Goal: Task Accomplishment & Management: Manage account settings

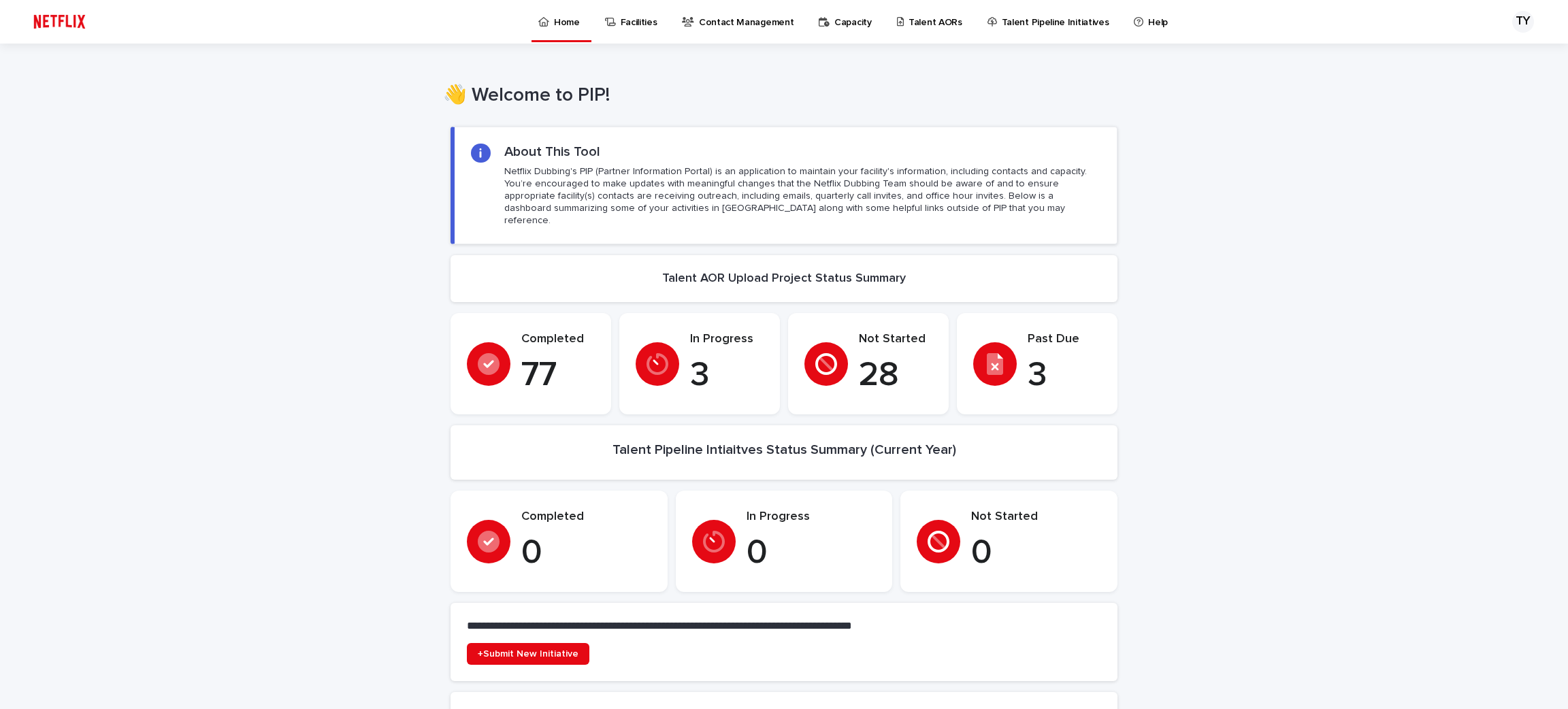
click at [1014, 349] on div "Past Due 3" at bounding box center [1037, 364] width 128 height 64
click at [1035, 366] on p "3" at bounding box center [1064, 375] width 73 height 41
click at [926, 14] on p "Talent AORs" at bounding box center [935, 14] width 53 height 29
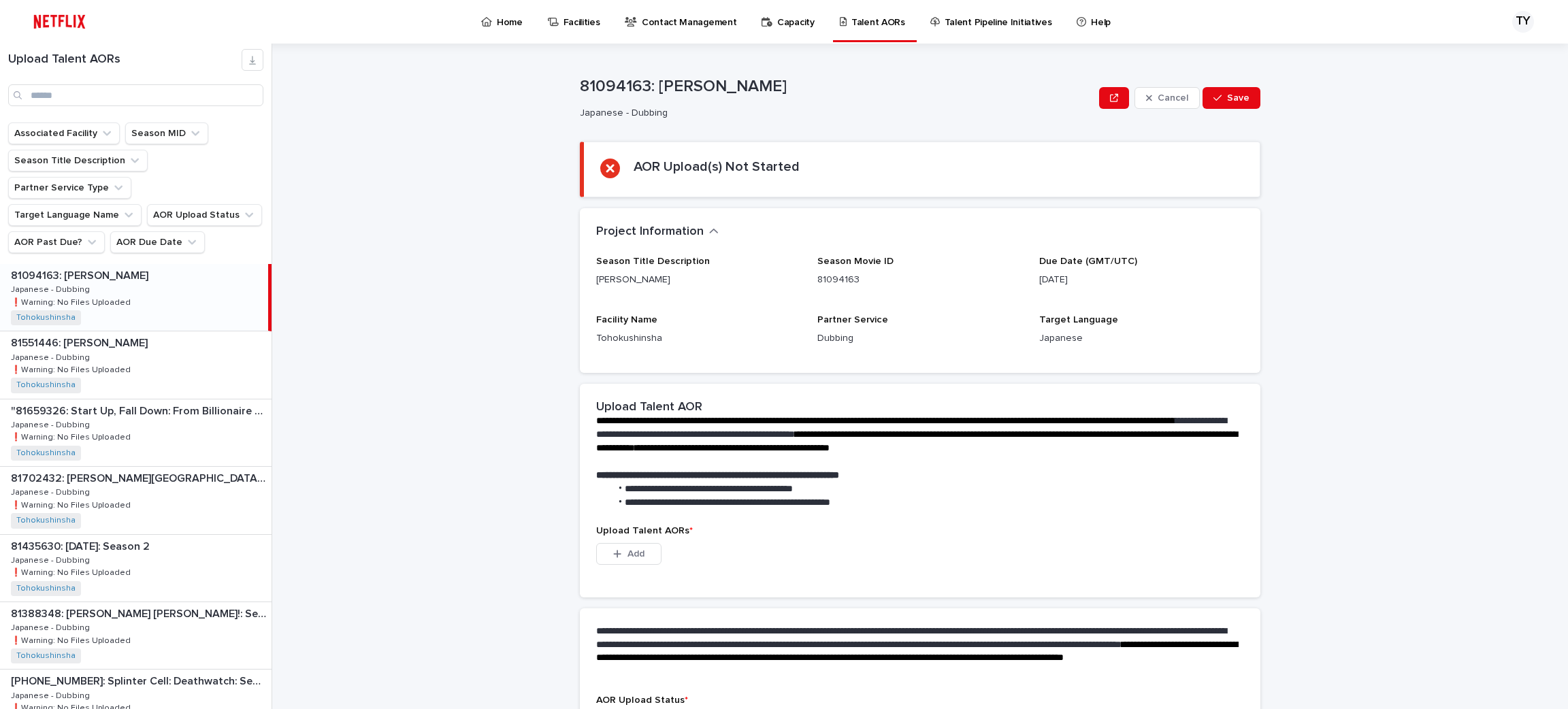
click at [136, 283] on div "81094163: [PERSON_NAME] 81094163: [PERSON_NAME] - Dubbing Japanese - Dubbing ❗️…" at bounding box center [134, 297] width 269 height 67
click at [137, 342] on div "81551446: [PERSON_NAME] 81551446: [PERSON_NAME] Japanese - Dubbing Japanese - D…" at bounding box center [136, 365] width 271 height 67
click at [136, 406] on div ""81659326: Start Up, Fall Down: From Billionaire to Convict: Limited Series" "8…" at bounding box center [136, 433] width 271 height 67
click at [140, 469] on p "81702432: [PERSON_NAME][GEOGRAPHIC_DATA] Trip" at bounding box center [140, 477] width 258 height 16
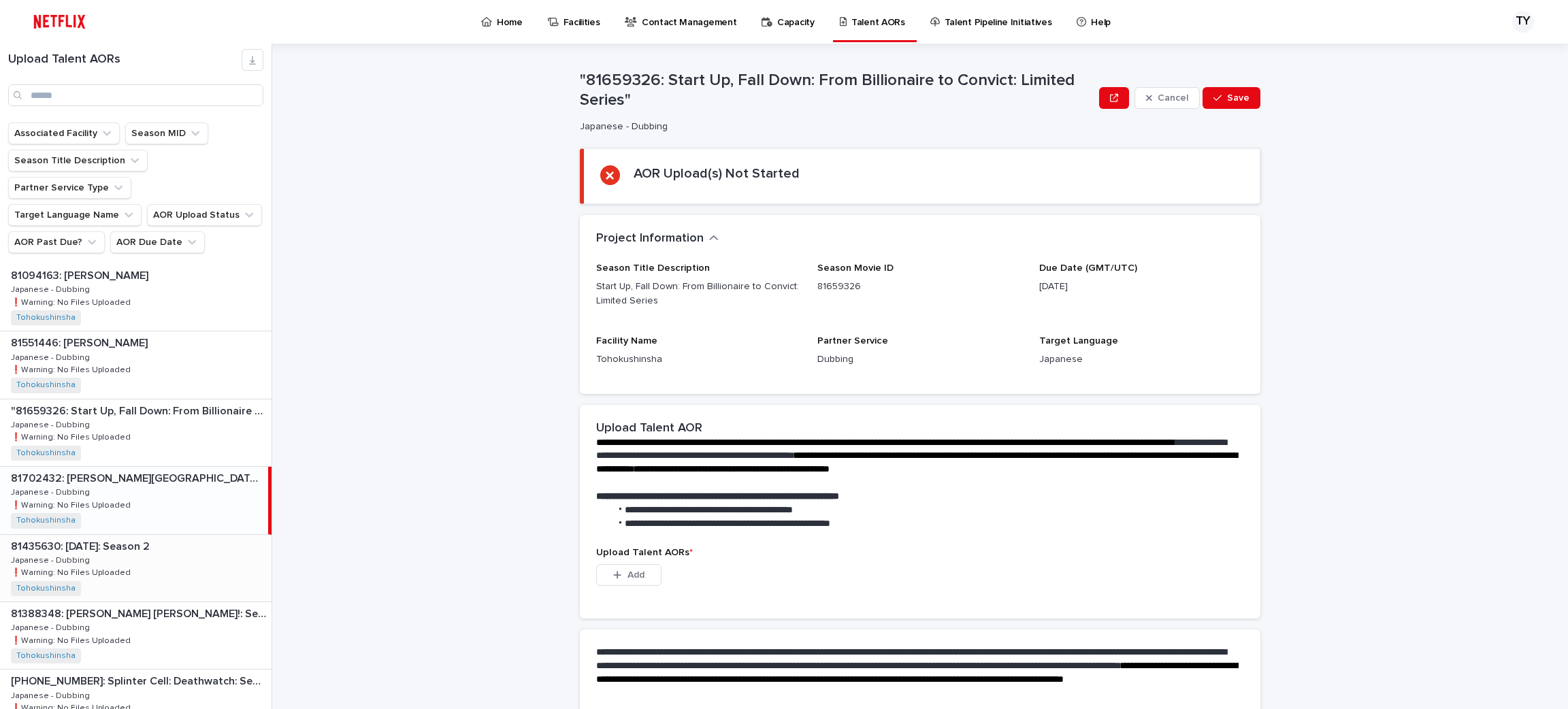
click at [144, 545] on div "81435630: [DATE]: Season 2 81435630: [DATE]: Season 2 Japanese - Dubbing Japane…" at bounding box center [136, 568] width 271 height 67
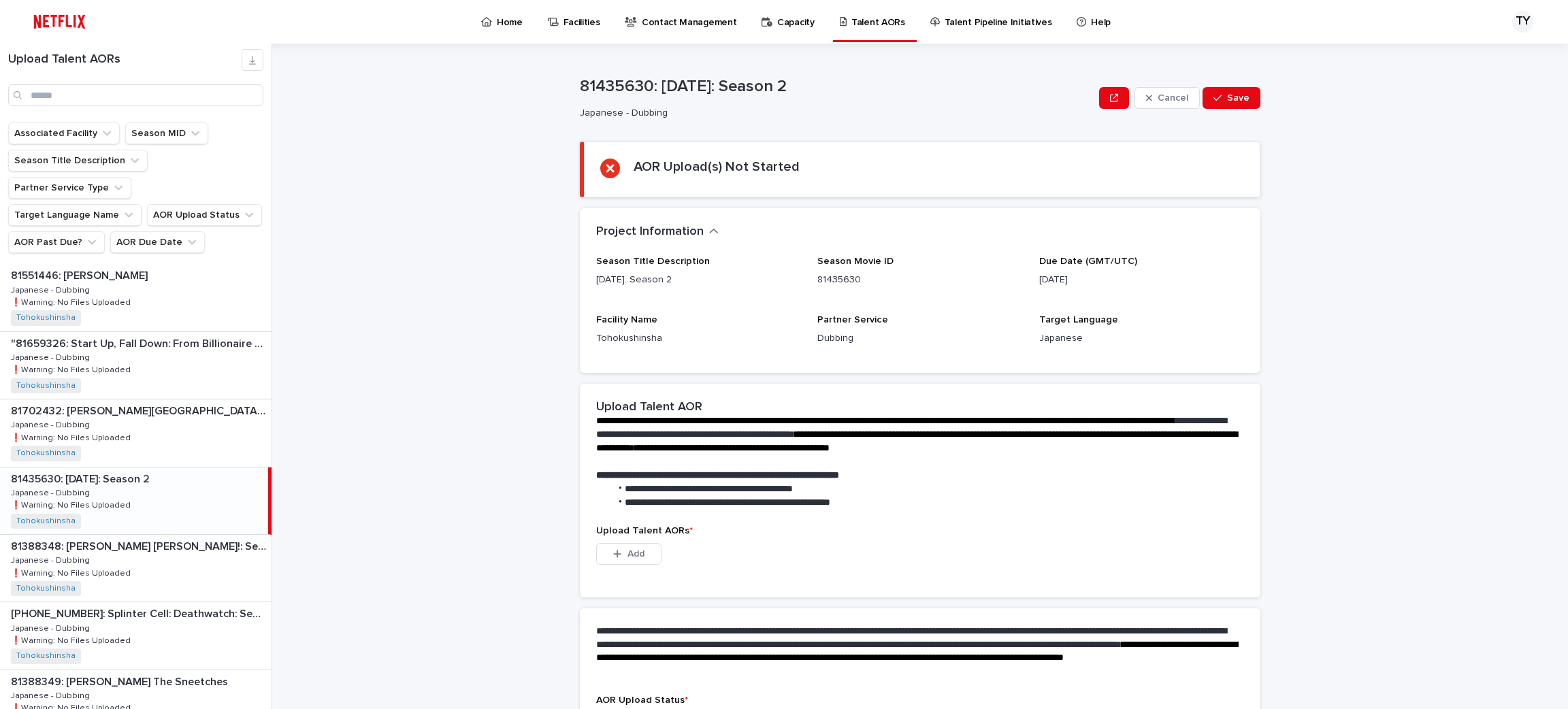
scroll to position [69, 0]
click at [165, 542] on div "81388348: [PERSON_NAME] [PERSON_NAME]!: Season 1 81388348: [PERSON_NAME] [PERSO…" at bounding box center [136, 567] width 271 height 67
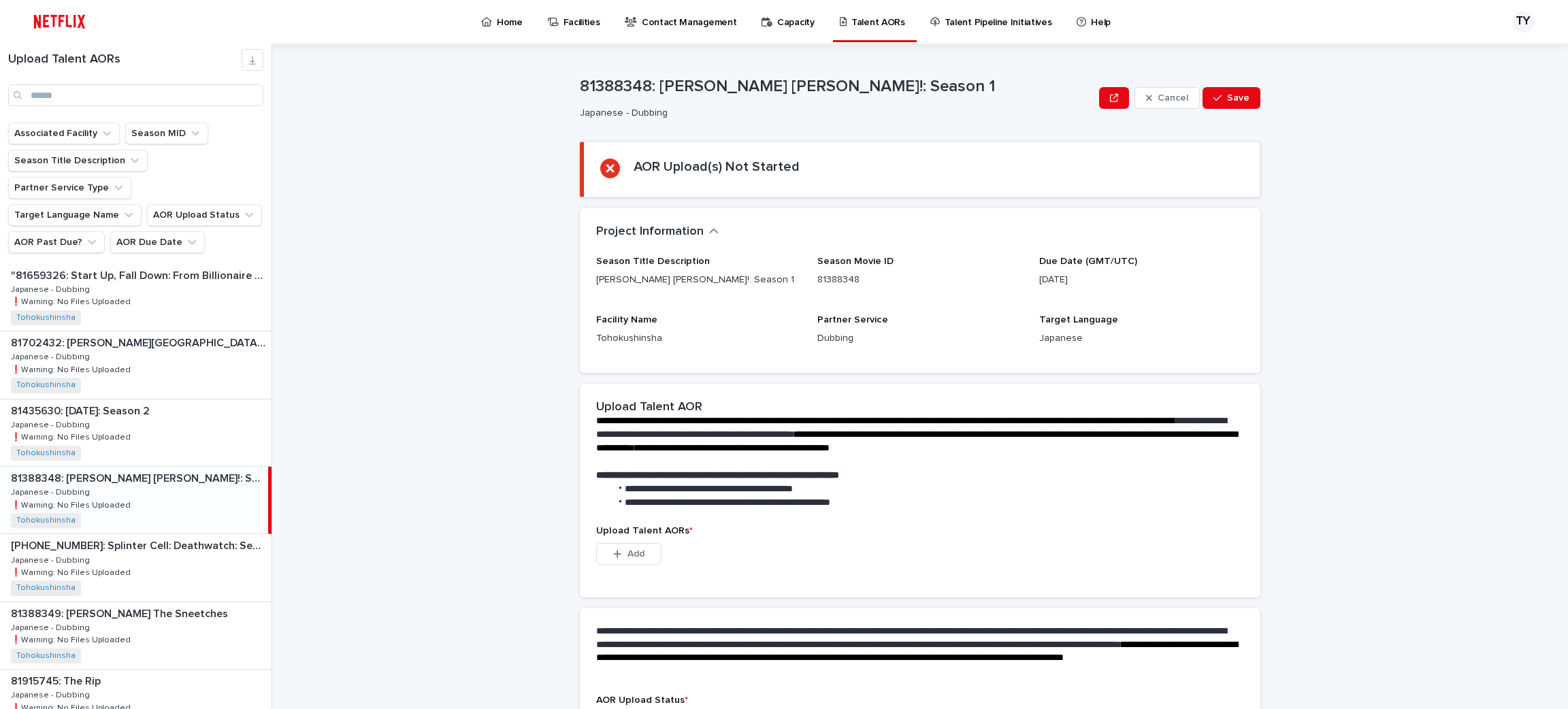
scroll to position [148, 0]
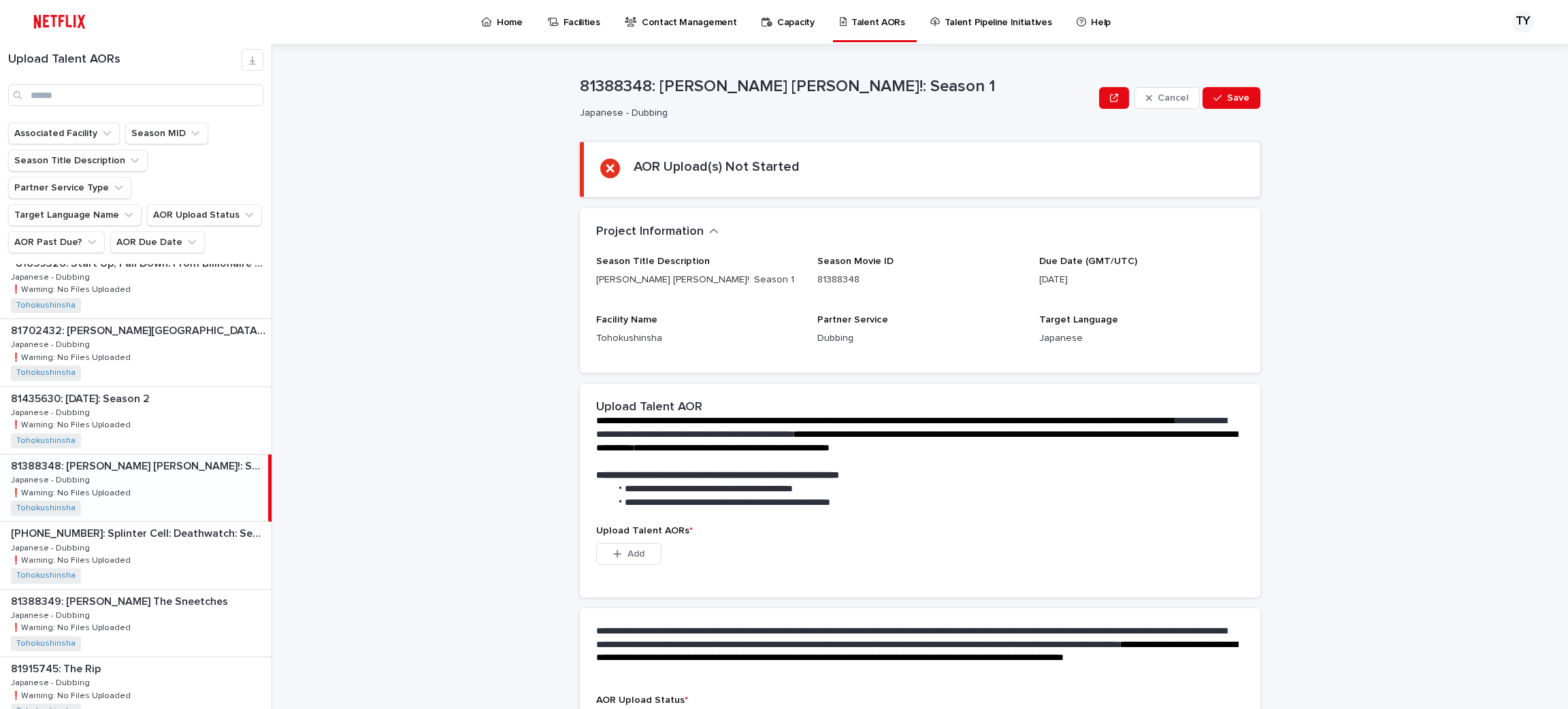
click at [165, 542] on div "[PHONE_NUMBER]: Splinter Cell: Deathwatch: Season [PHONE_NUMBER]: Splinter Cell…" at bounding box center [136, 555] width 271 height 67
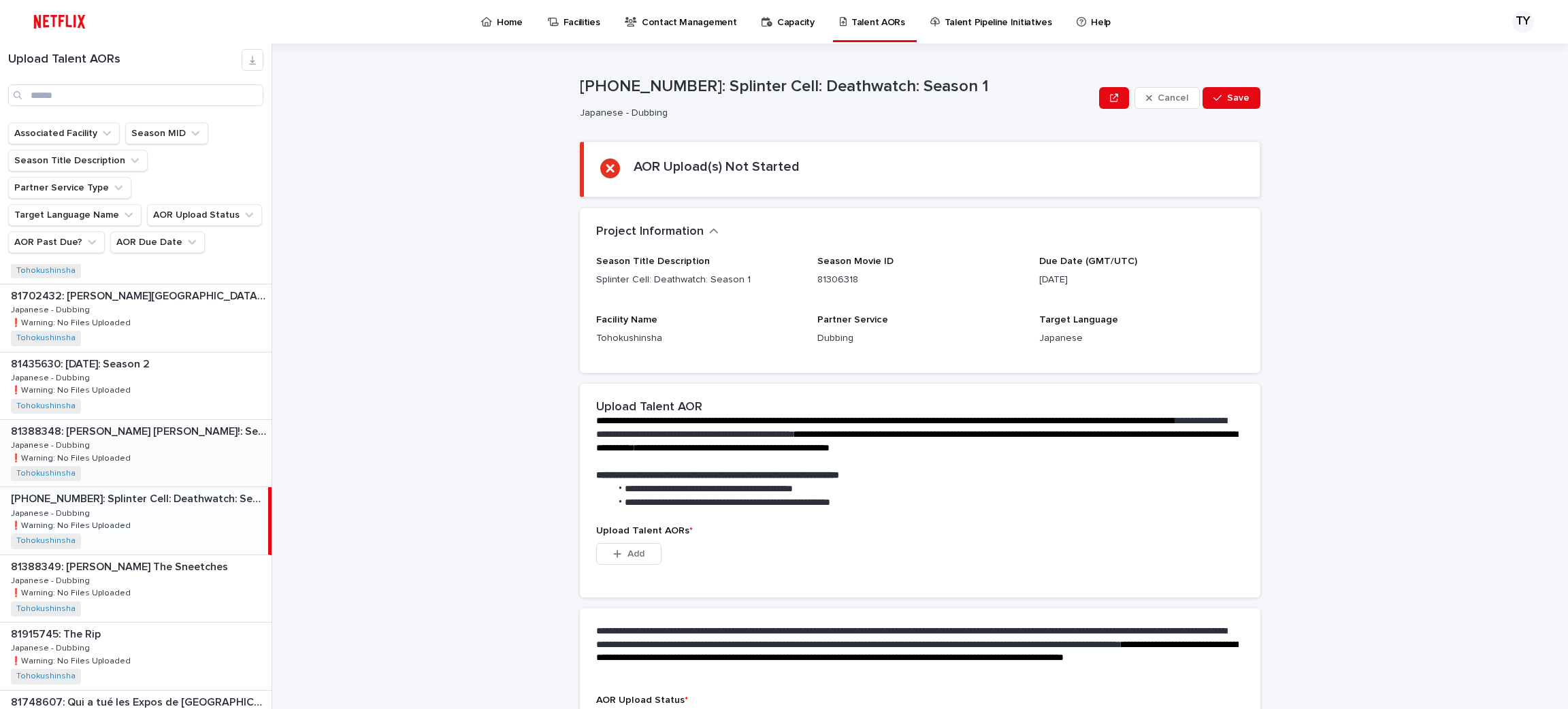
scroll to position [184, 0]
click at [165, 557] on p "81388349: [PERSON_NAME] The Sneetches" at bounding box center [121, 564] width 220 height 16
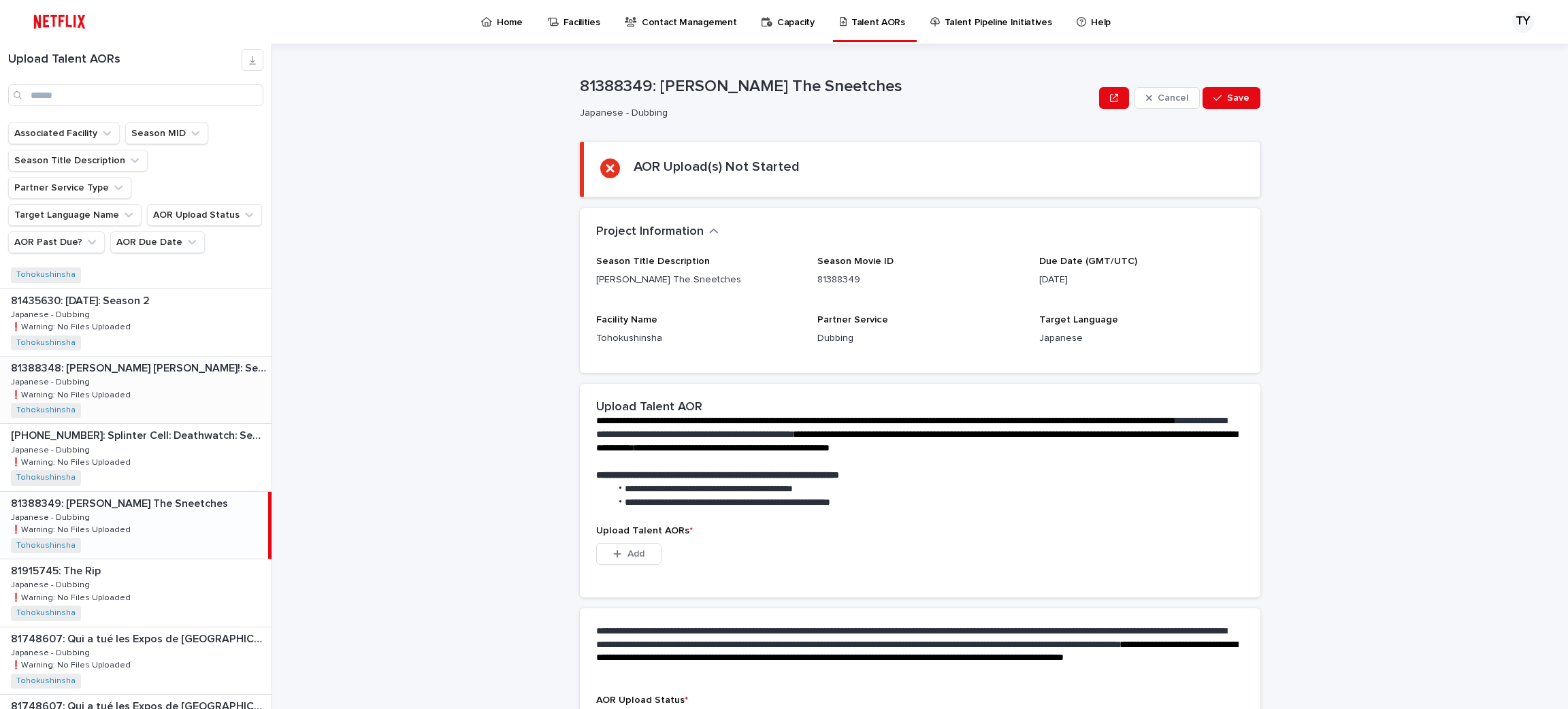
scroll to position [244, 0]
click at [165, 566] on p at bounding box center [139, 572] width 255 height 13
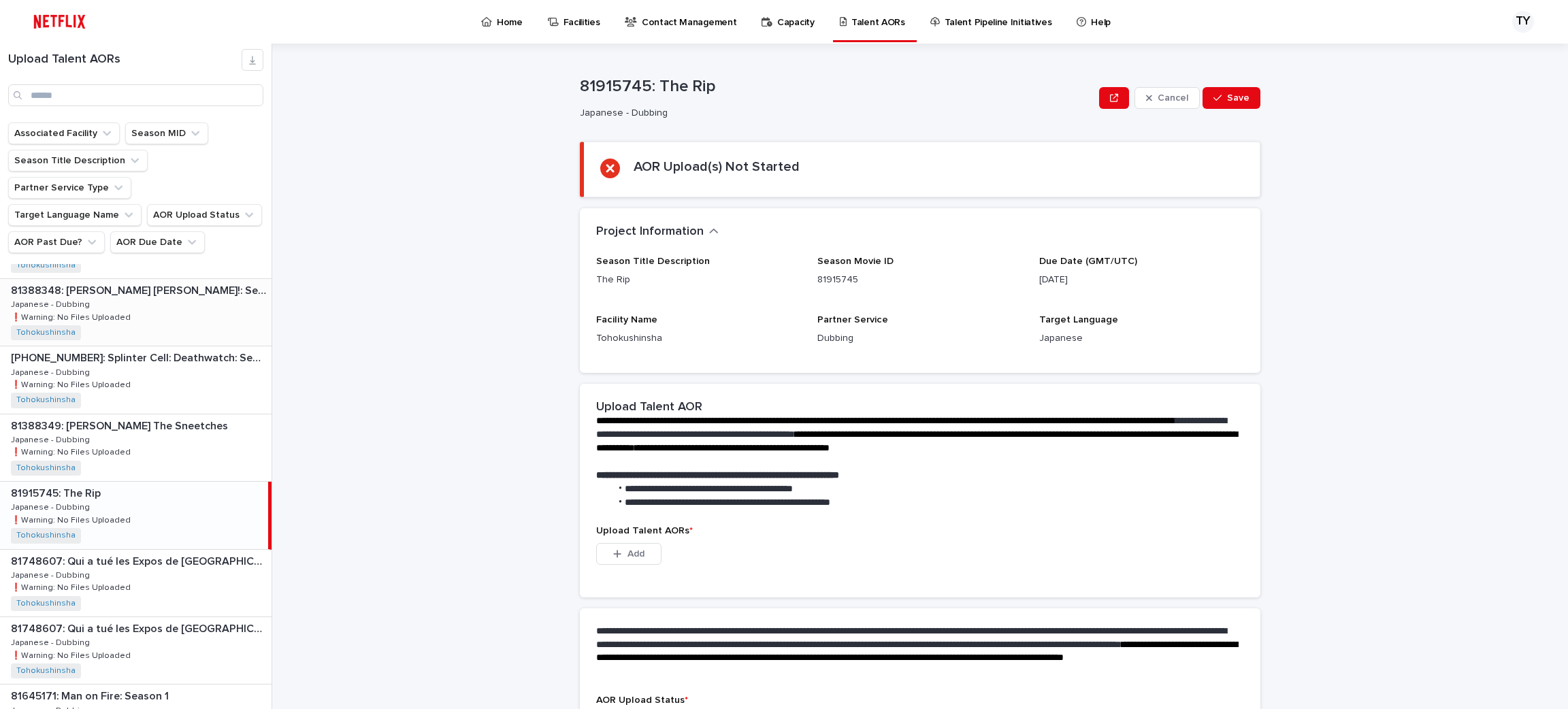
scroll to position [346, 0]
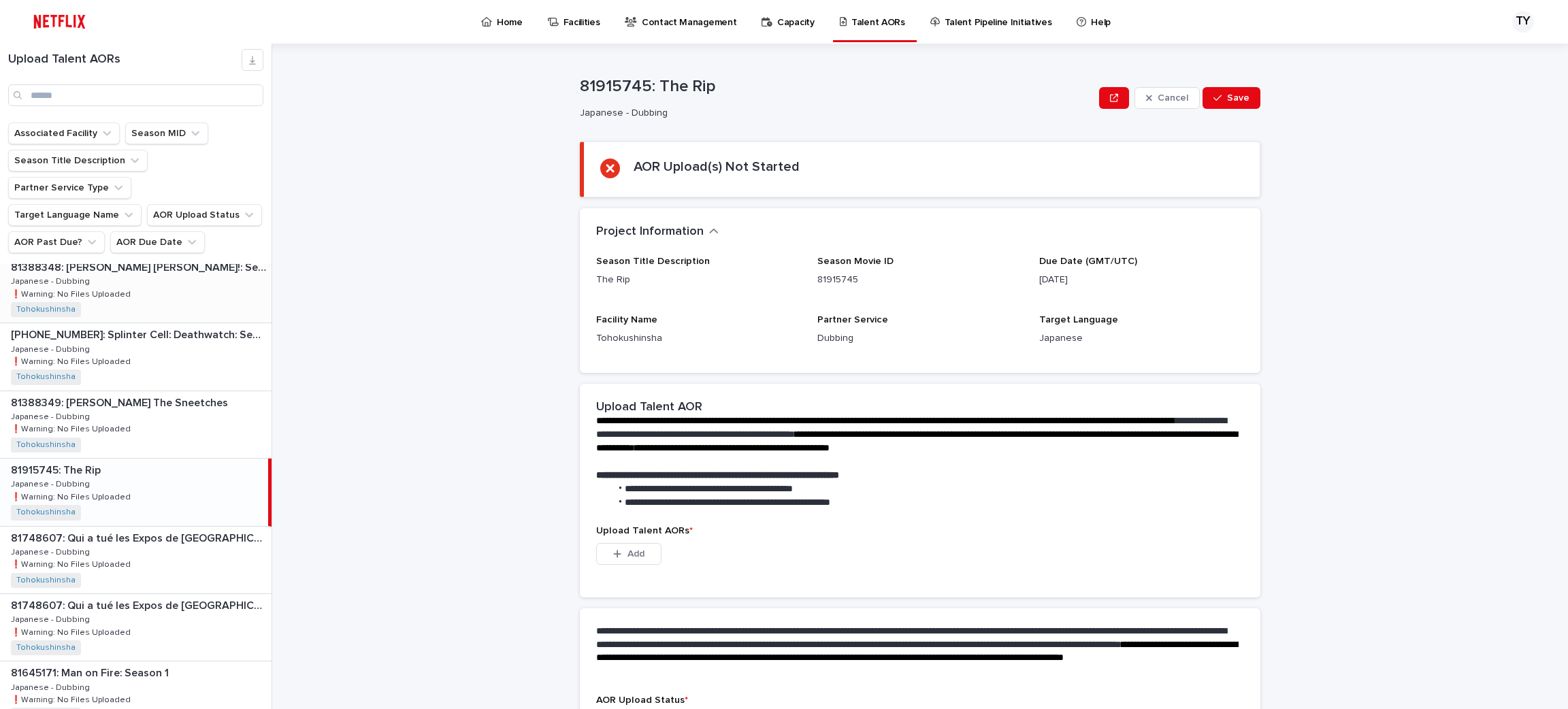
click at [165, 542] on div "81748607: Qui a tué les Expos de [GEOGRAPHIC_DATA]? (Who Killed the Montreal Ex…" at bounding box center [136, 560] width 271 height 67
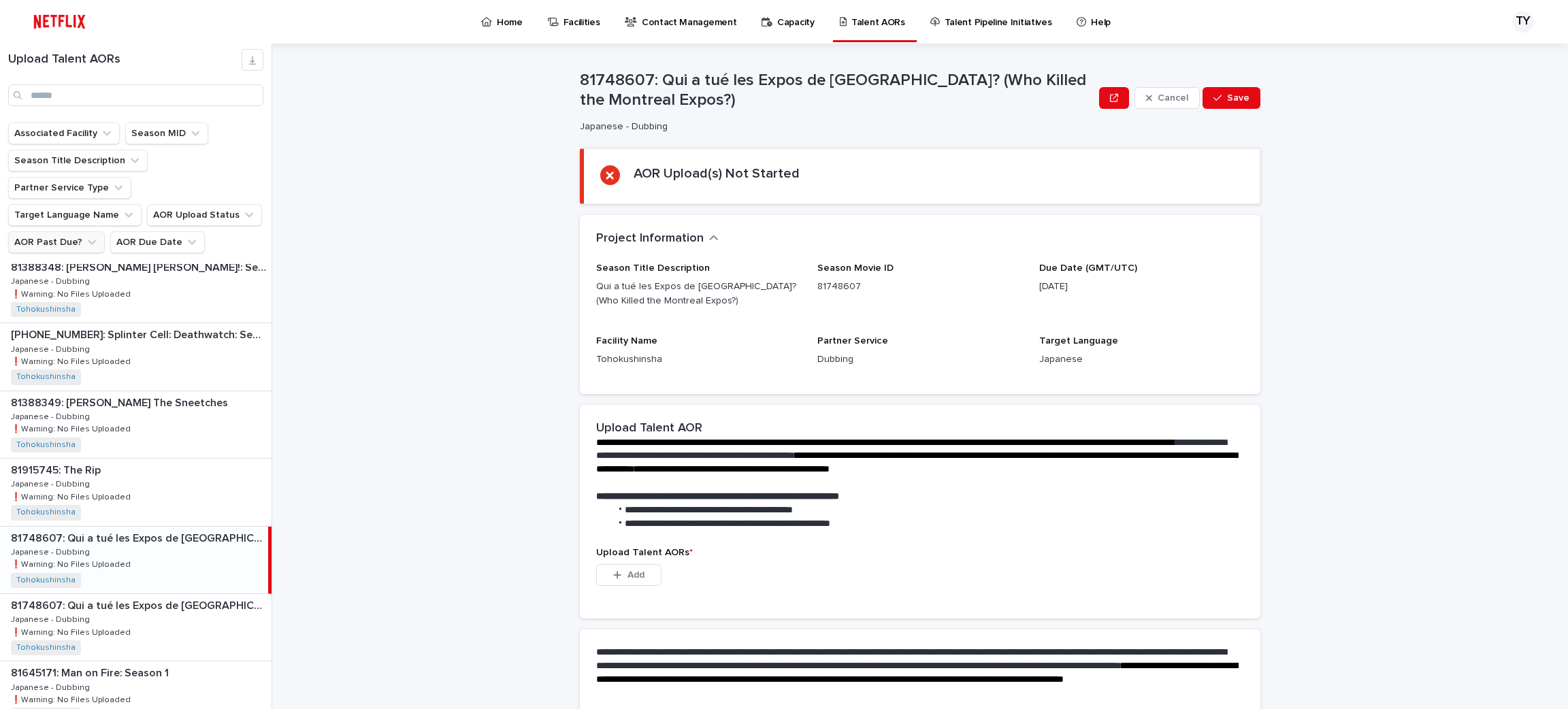
click at [82, 231] on button "AOR Past Due?" at bounding box center [56, 242] width 96 height 22
click at [93, 303] on p "is unchecked" at bounding box center [98, 300] width 136 height 10
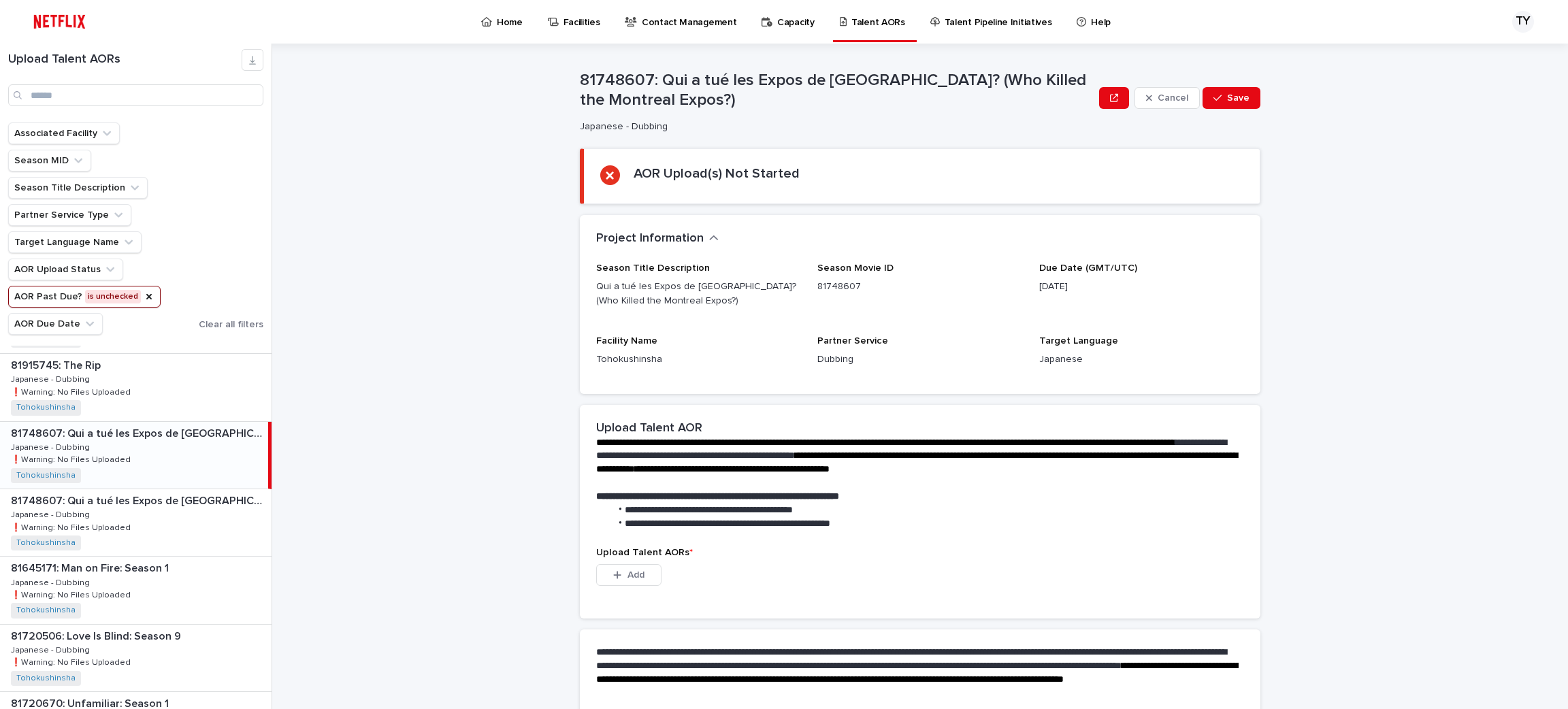
scroll to position [684, 0]
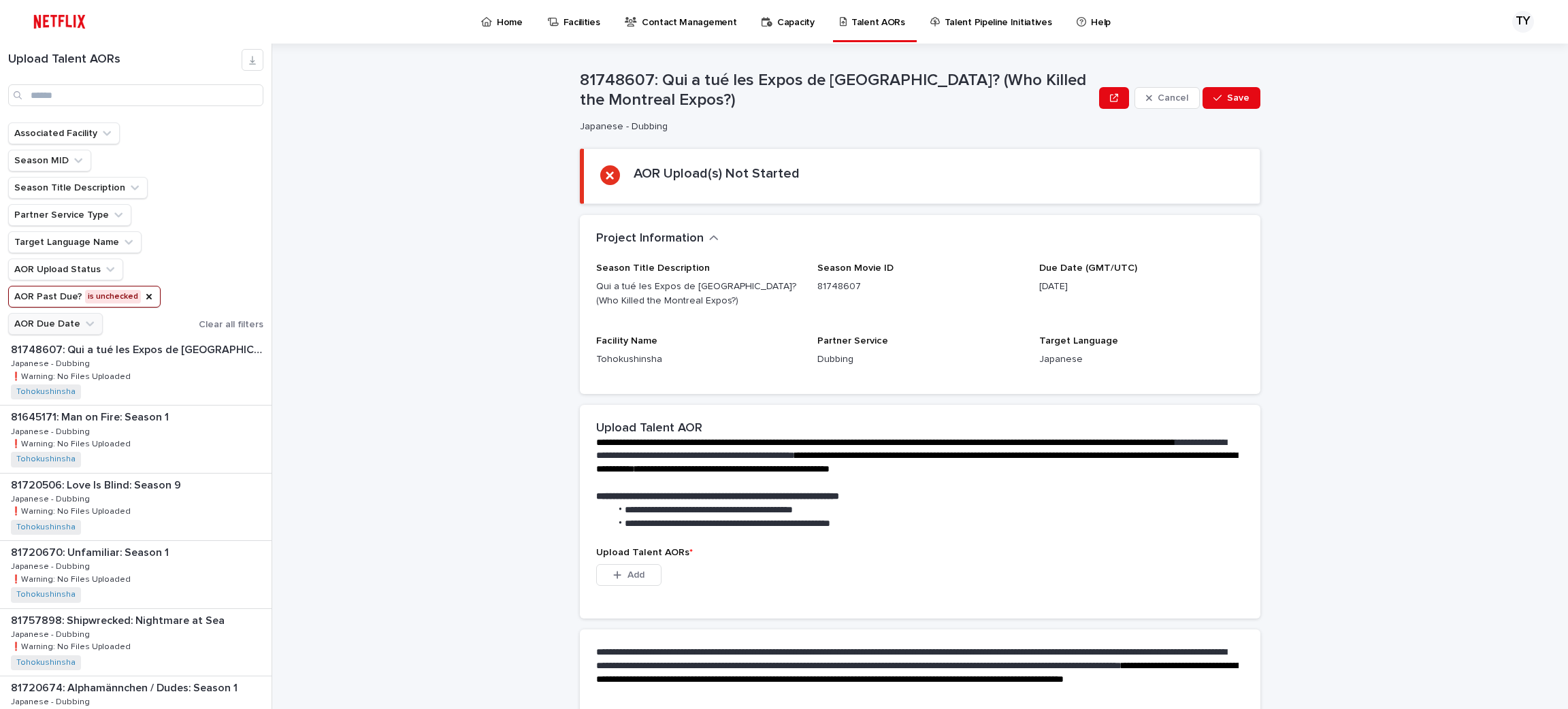
click at [85, 325] on icon "AOR Due Date" at bounding box center [90, 324] width 13 height 13
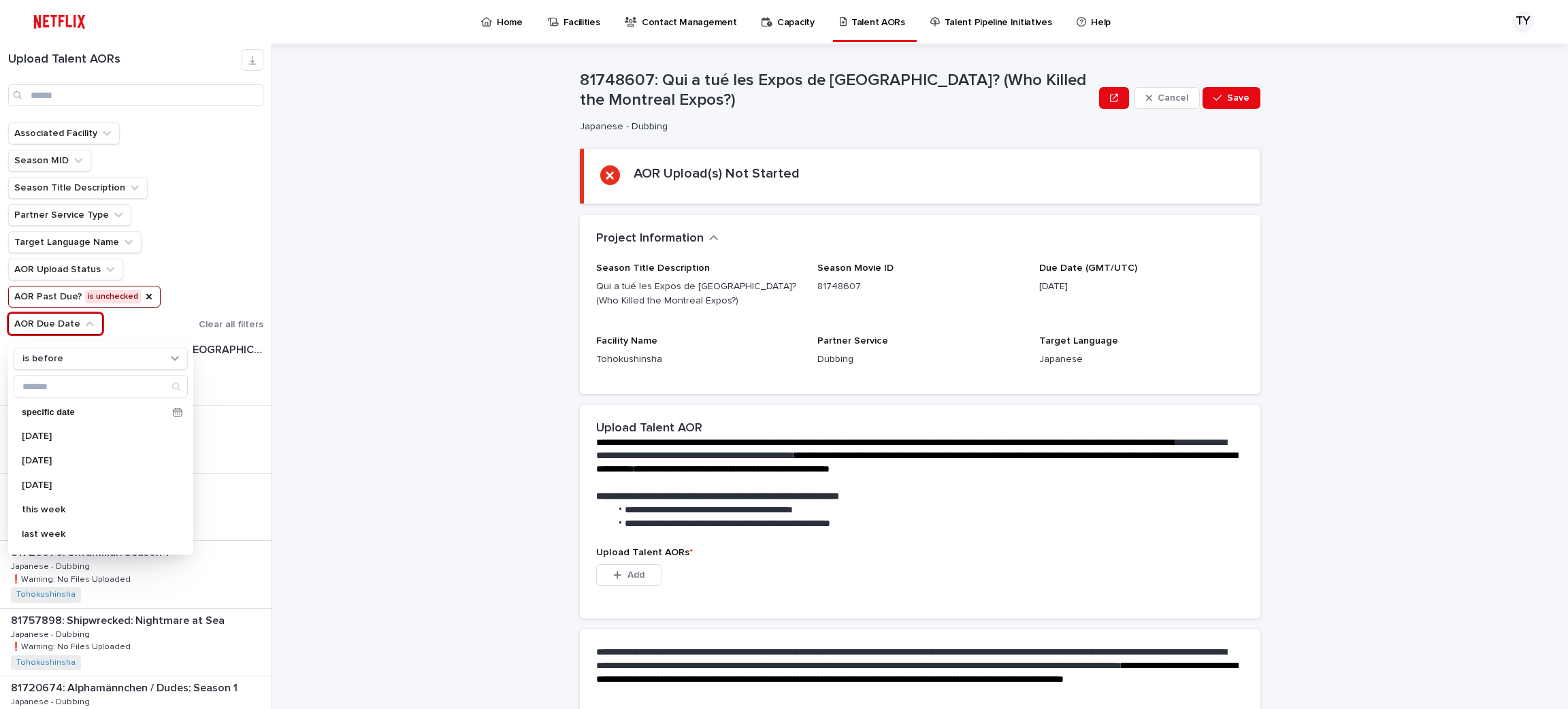
click at [148, 301] on button "AOR Past Due? is unchecked" at bounding box center [85, 296] width 153 height 22
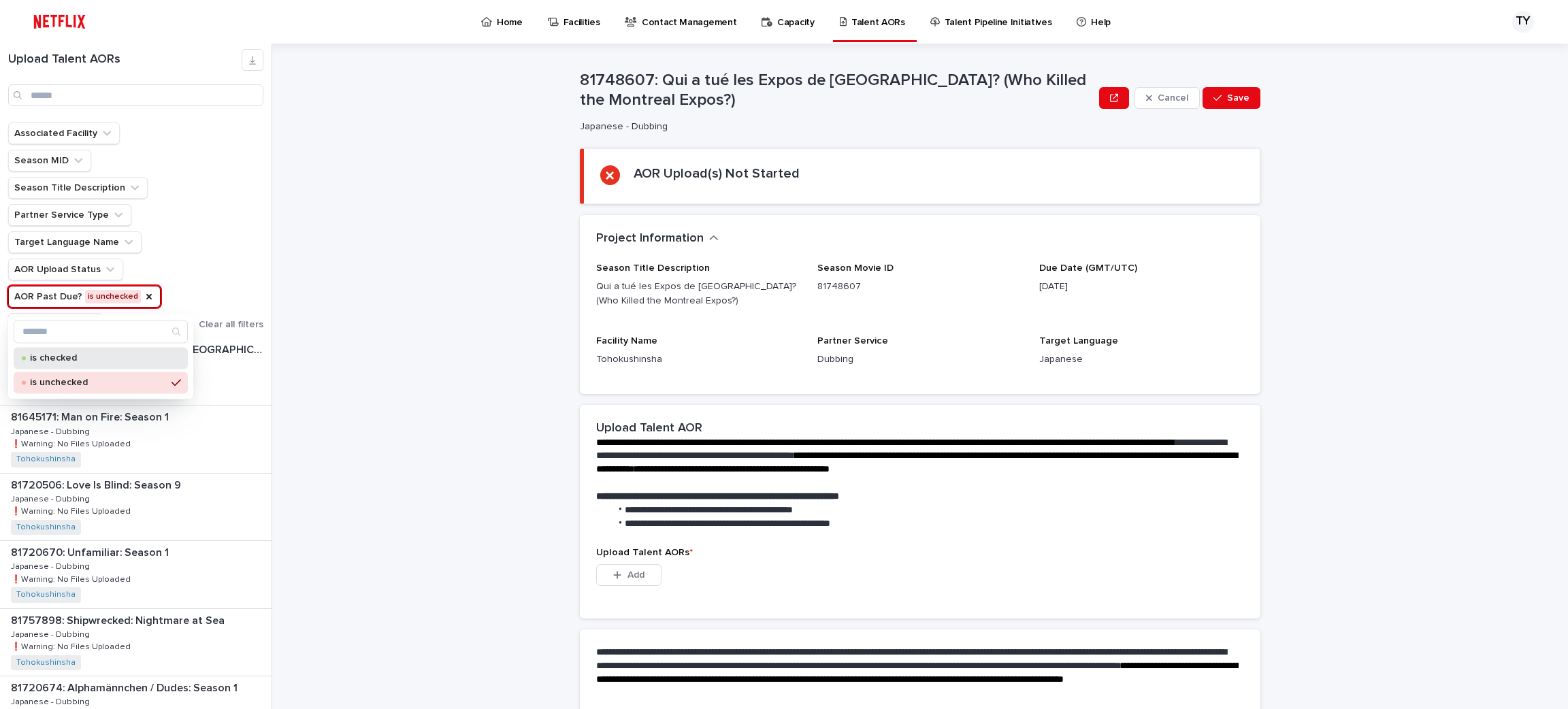
click at [157, 355] on p "is checked" at bounding box center [98, 357] width 136 height 10
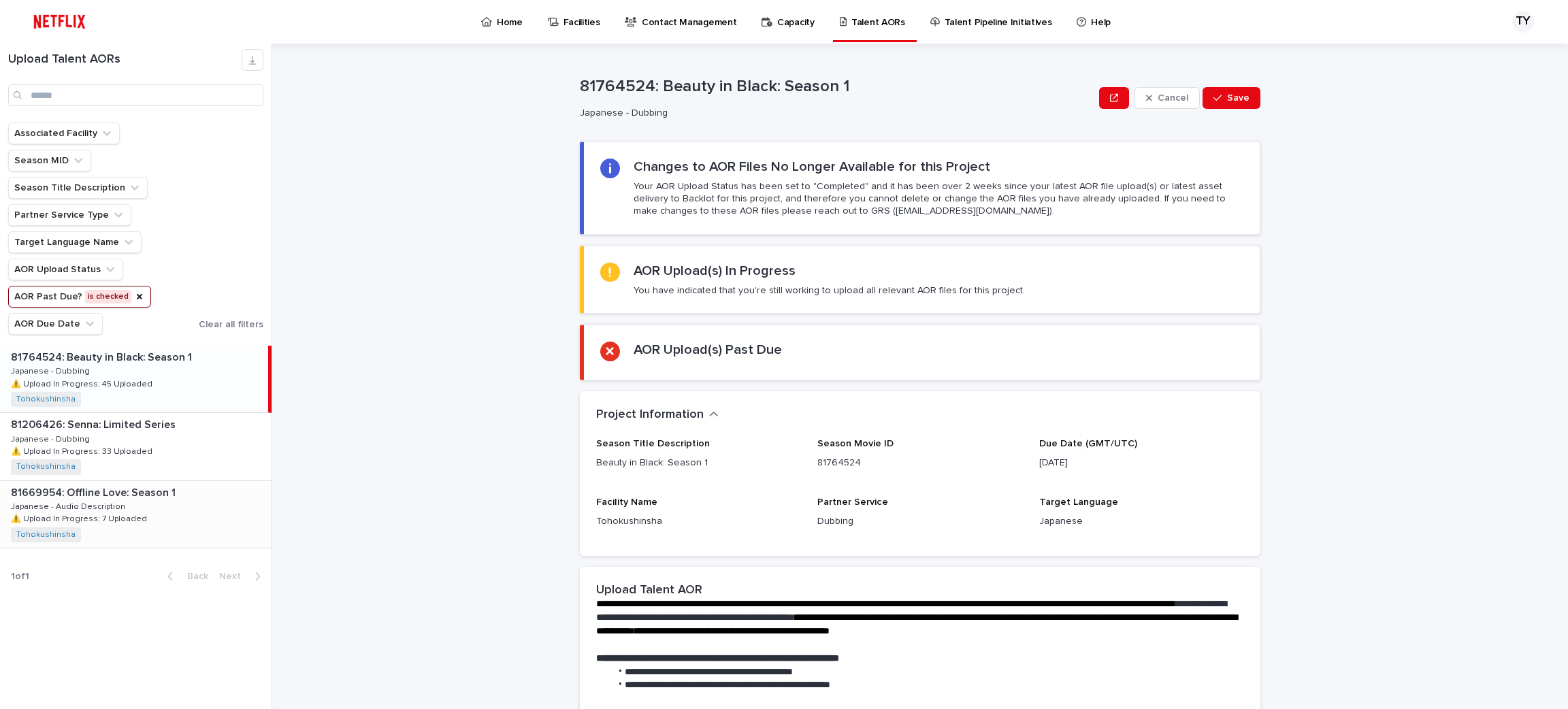
click at [157, 510] on div "81669954: Offline Love: Season 1 81669954: Offline Love: Season 1 Japanese - Au…" at bounding box center [136, 515] width 271 height 67
click at [183, 457] on div "81206426: Senna: Limited Series 81206426: Senna: Limited Series Japanese - Dubb…" at bounding box center [136, 446] width 271 height 67
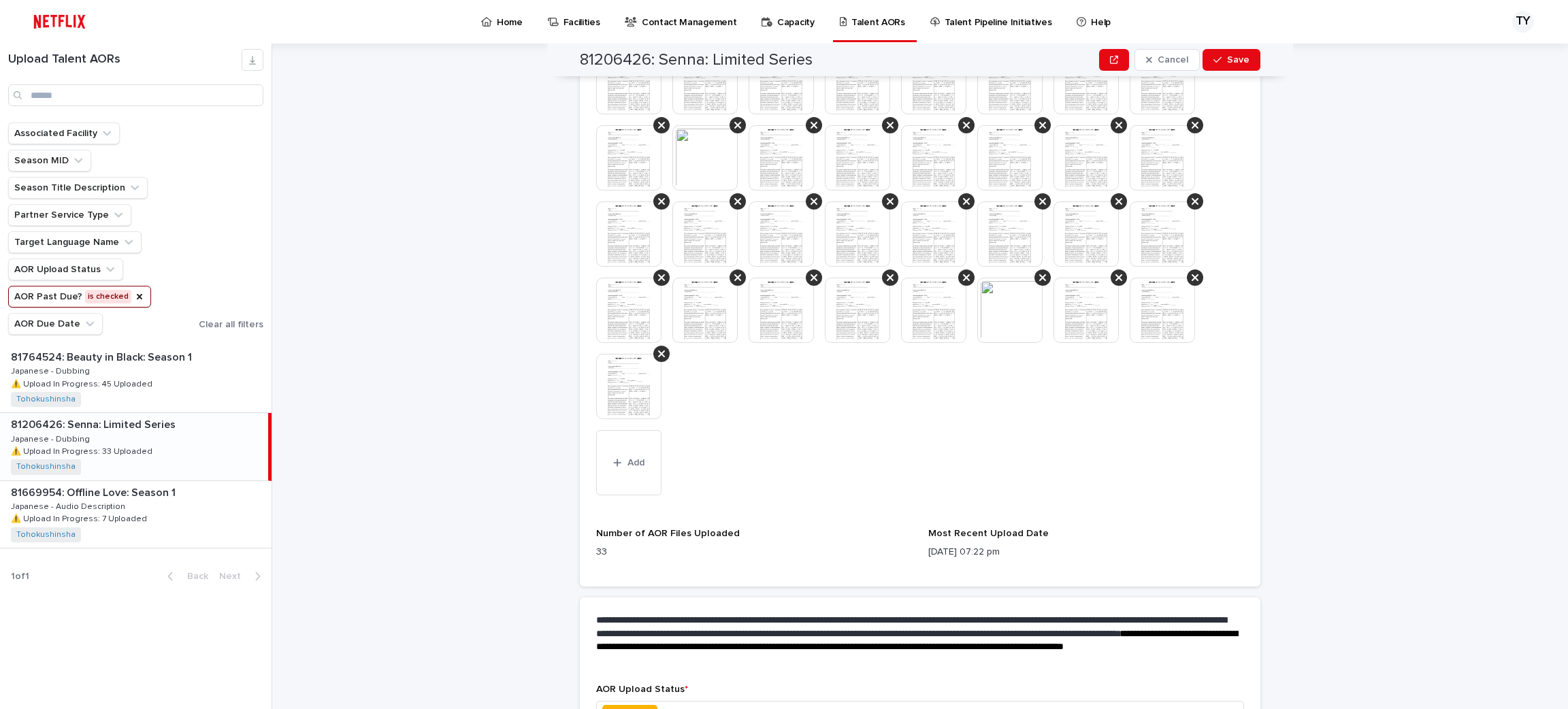
scroll to position [773, 0]
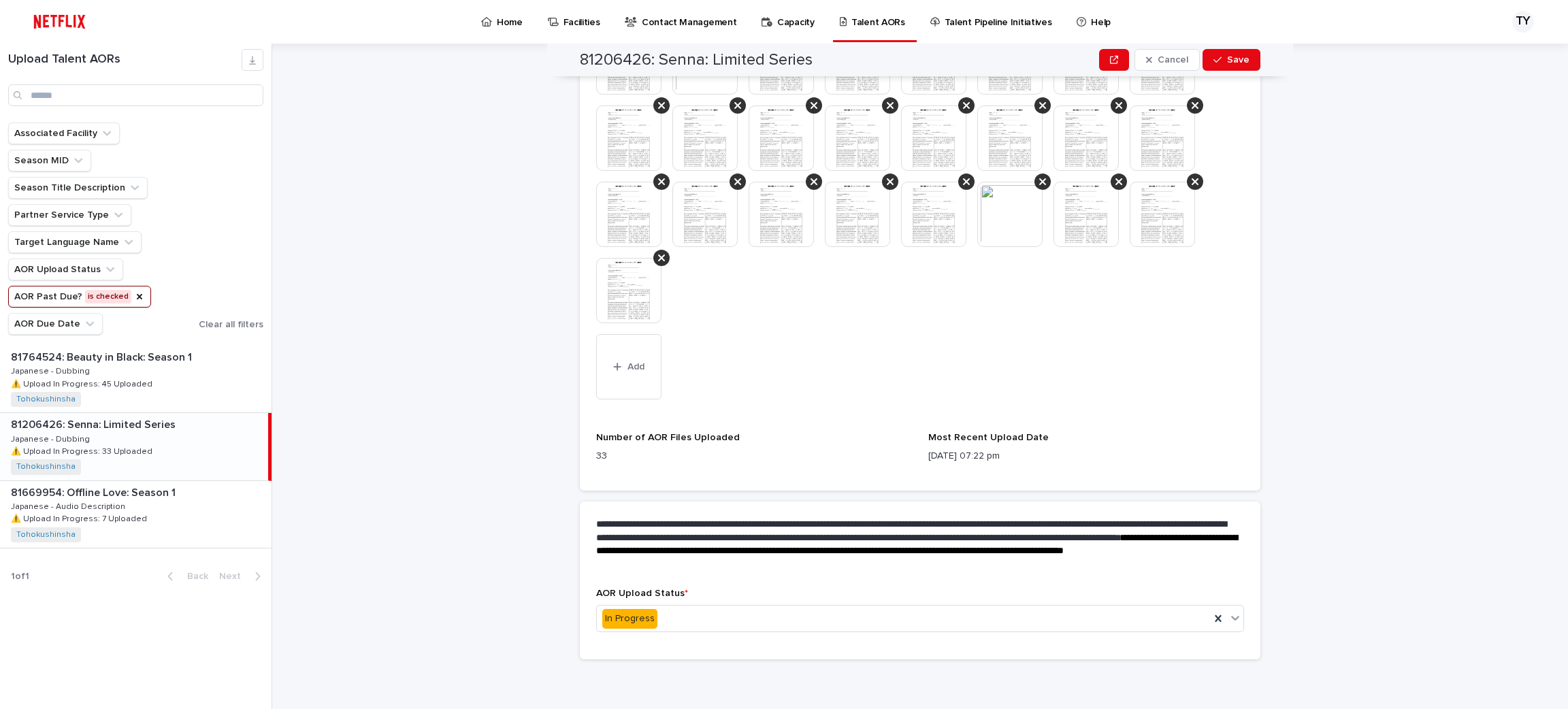
click at [208, 429] on p at bounding box center [137, 424] width 252 height 13
click at [194, 343] on div "Associated Facility Season MID Season Title Description Partner Service Type Ta…" at bounding box center [136, 234] width 271 height 223
click at [187, 384] on div "81764524: Beauty in Black: Season 1 81764524: Beauty in Black: Season 1 Japanes…" at bounding box center [136, 379] width 271 height 67
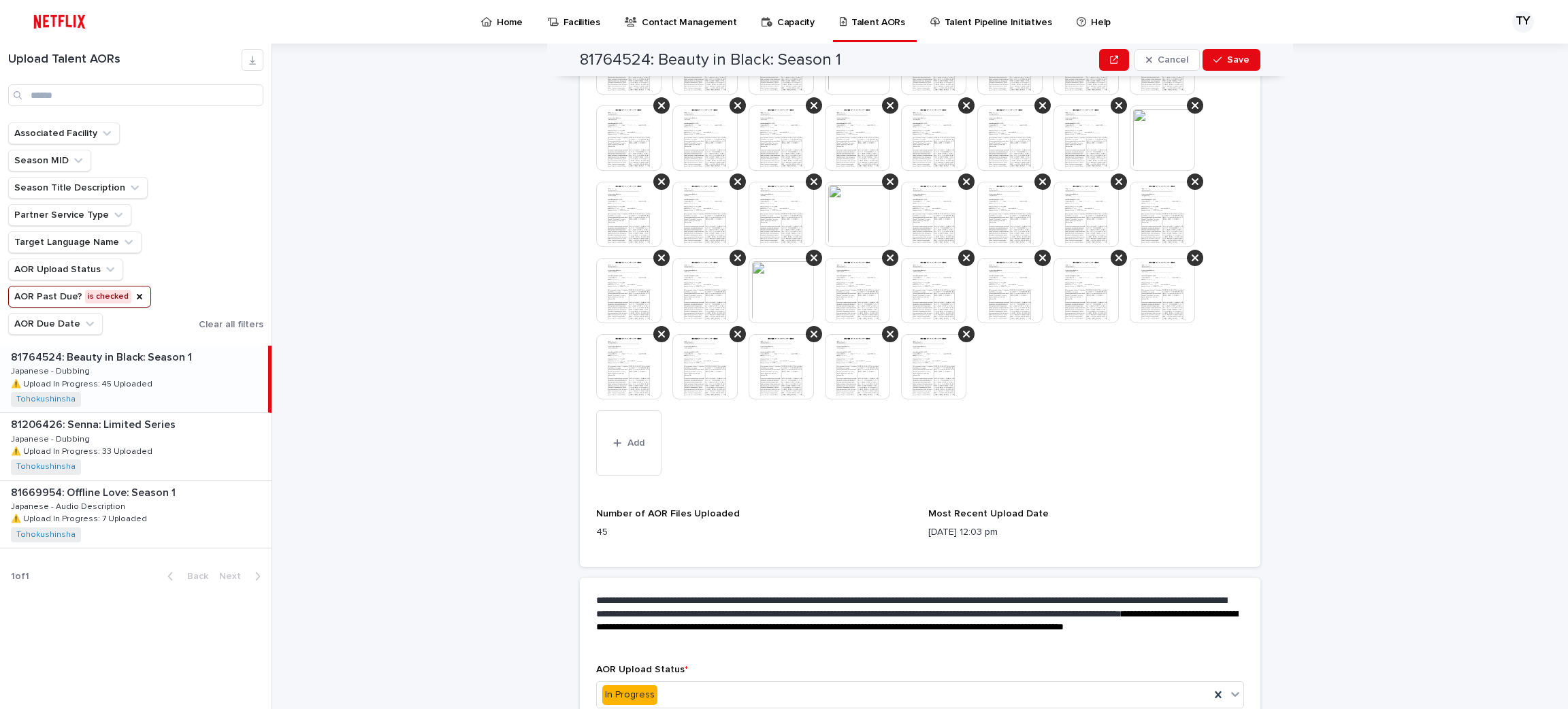
scroll to position [849, 0]
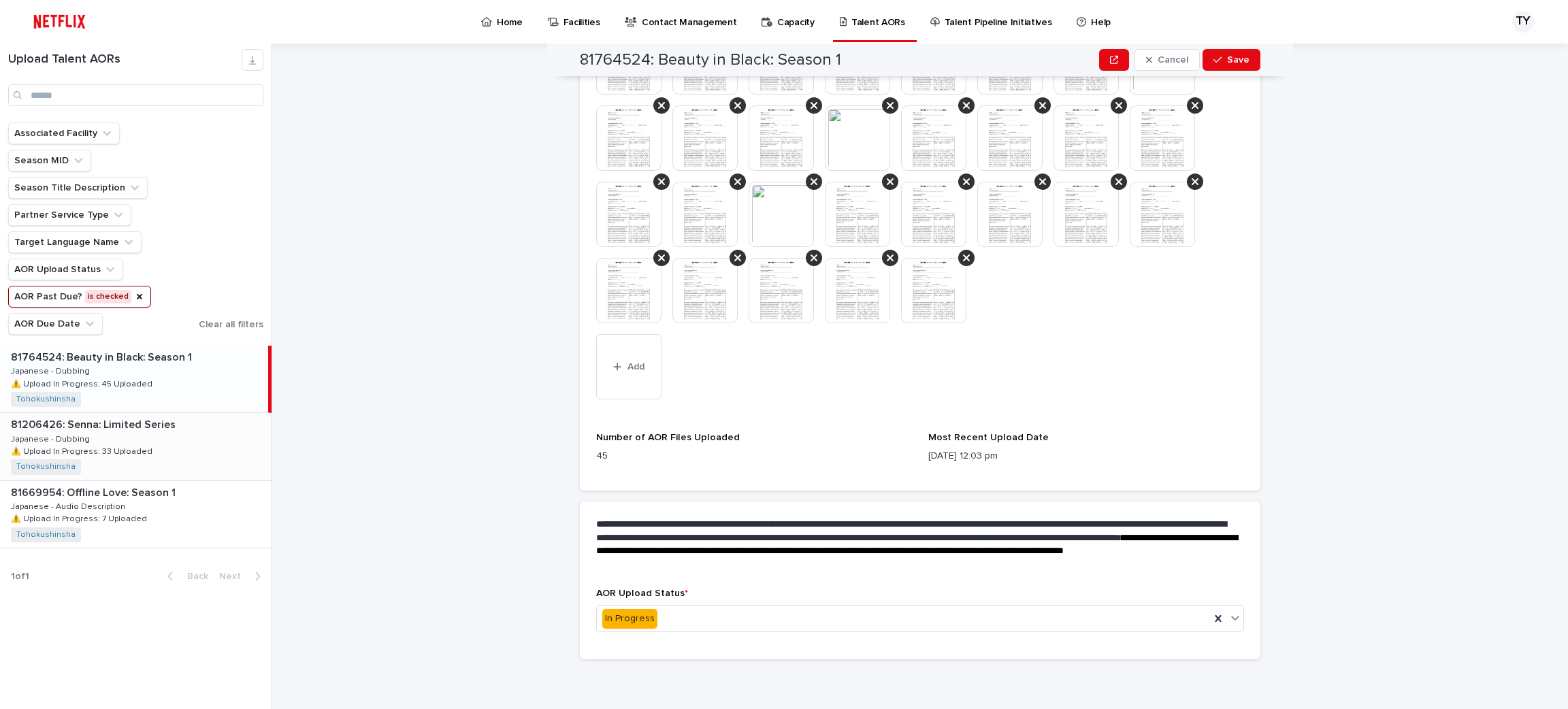
click at [211, 435] on div "81206426: Senna: Limited Series 81206426: Senna: Limited Series Japanese - Dubb…" at bounding box center [136, 446] width 271 height 67
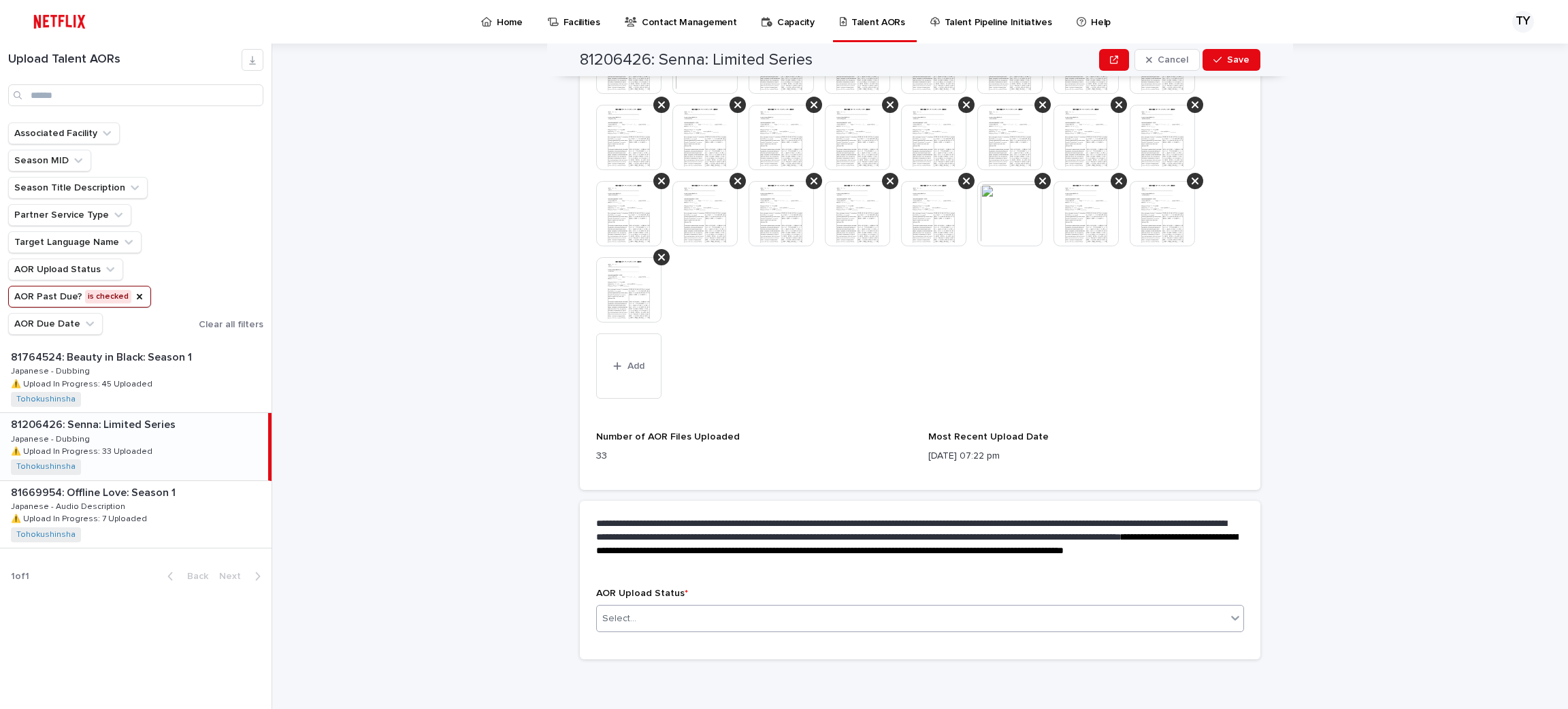
scroll to position [693, 0]
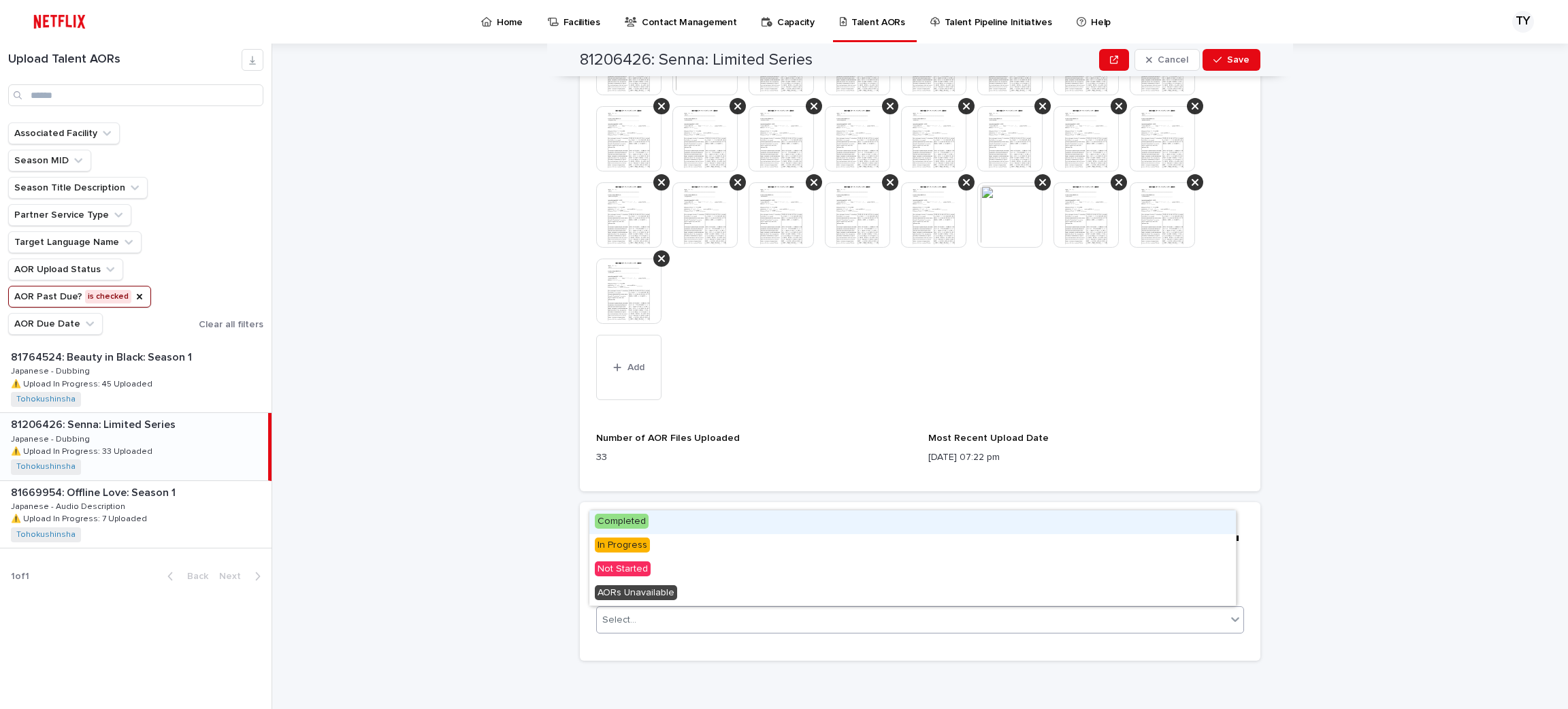
click at [1233, 620] on icon at bounding box center [1235, 619] width 13 height 13
click at [1231, 621] on icon at bounding box center [1235, 619] width 13 height 13
click at [1106, 524] on div "Completed" at bounding box center [913, 522] width 647 height 24
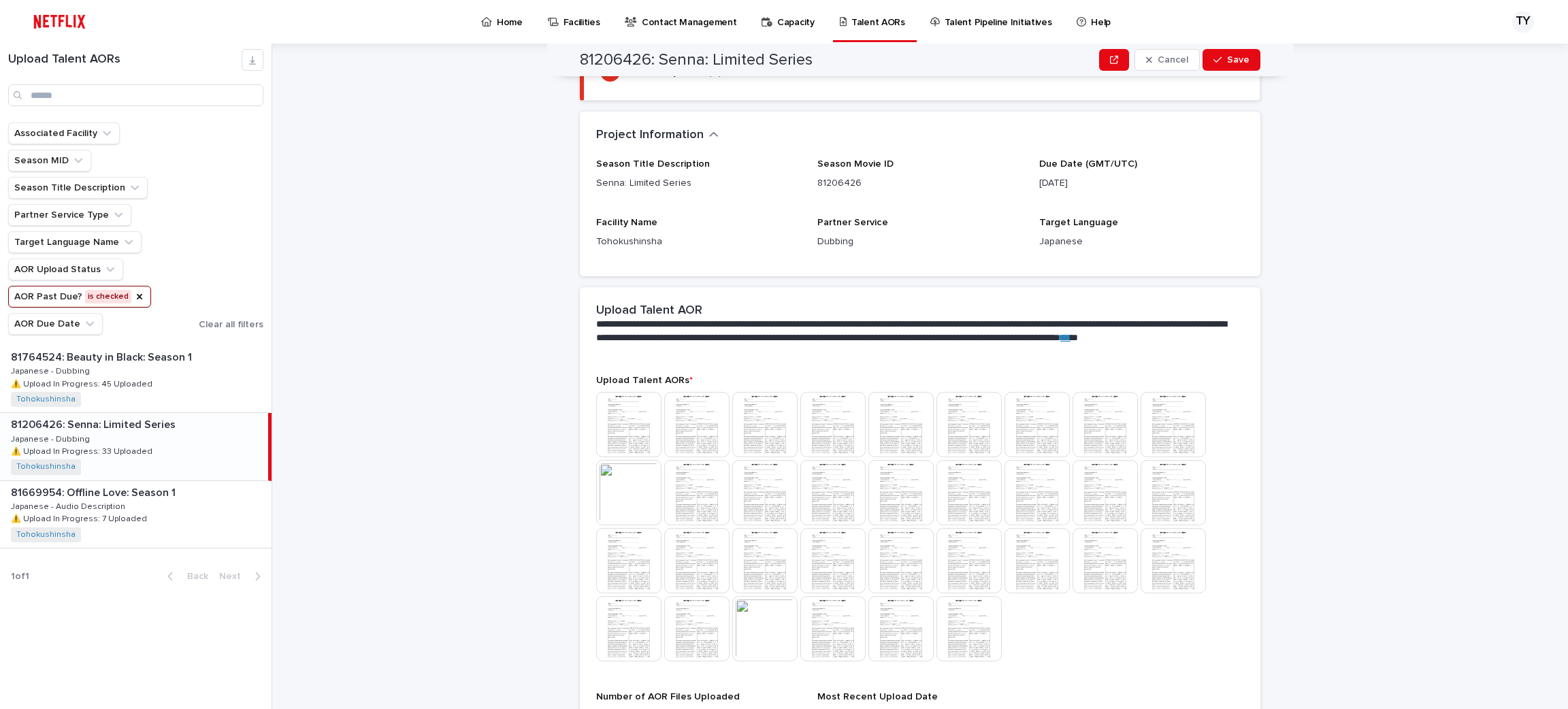
scroll to position [0, 0]
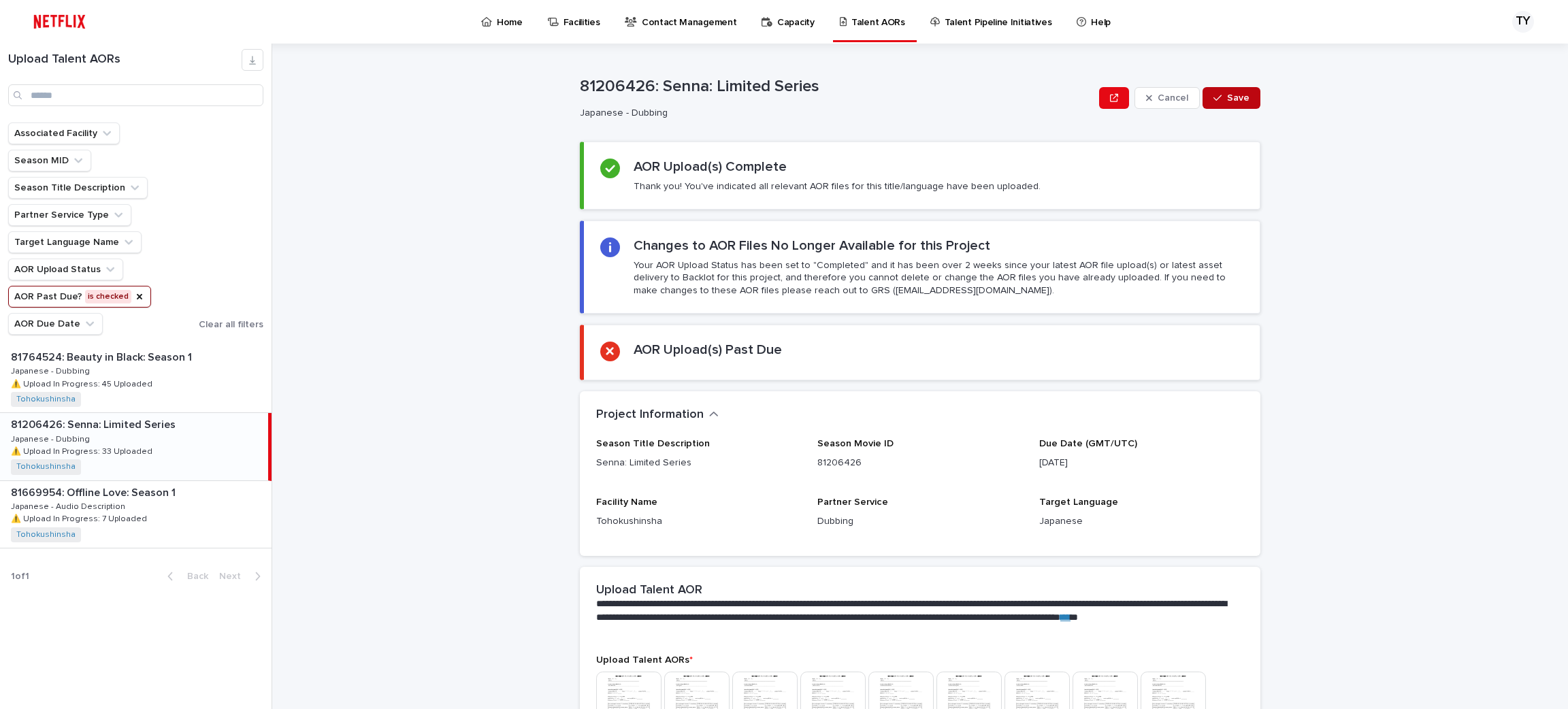
click at [1231, 104] on button "Save" at bounding box center [1231, 97] width 58 height 22
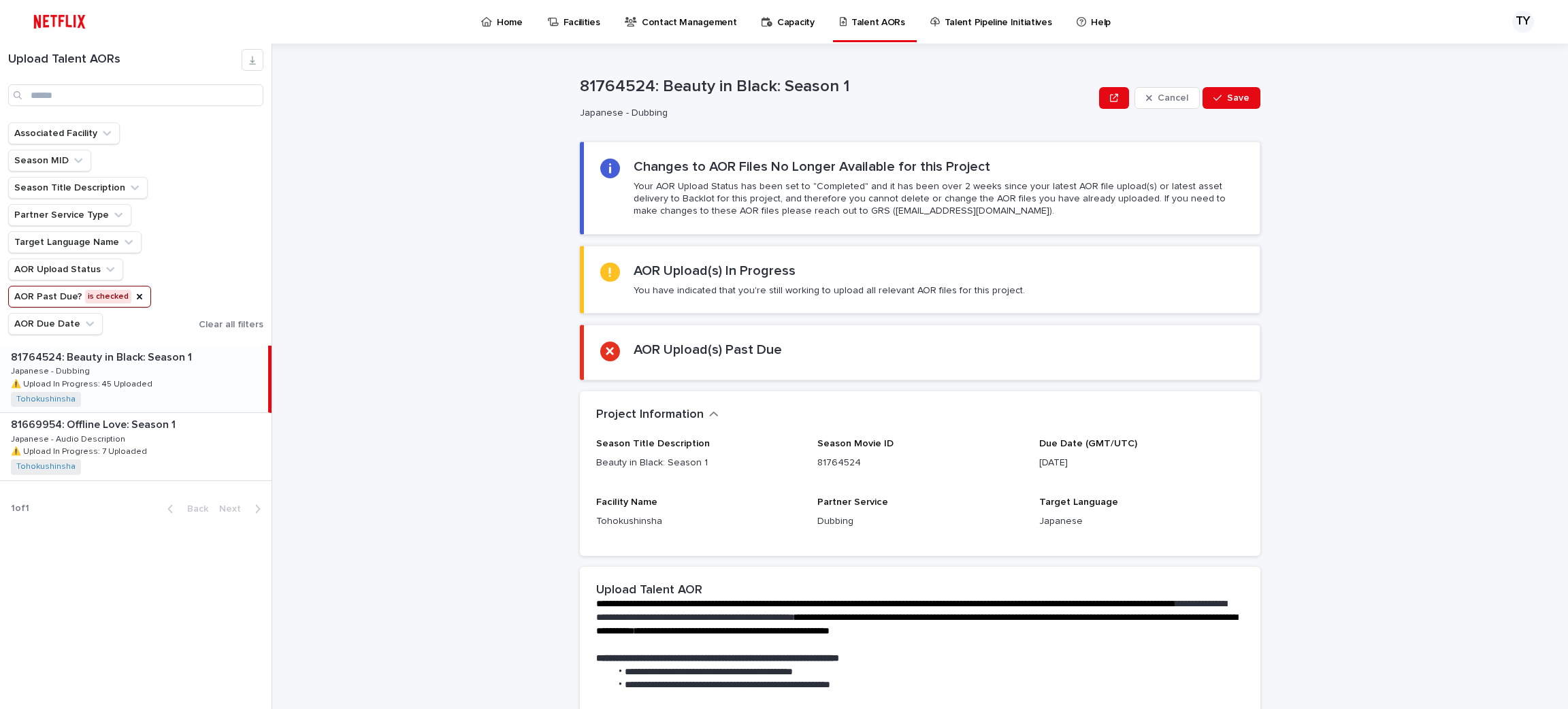
click at [920, 363] on div "AOR Upload(s) Past Due" at bounding box center [921, 352] width 643 height 22
click at [943, 279] on div "AOR Upload(s) In Progress You have indicated that you're still working to uploa…" at bounding box center [829, 280] width 392 height 34
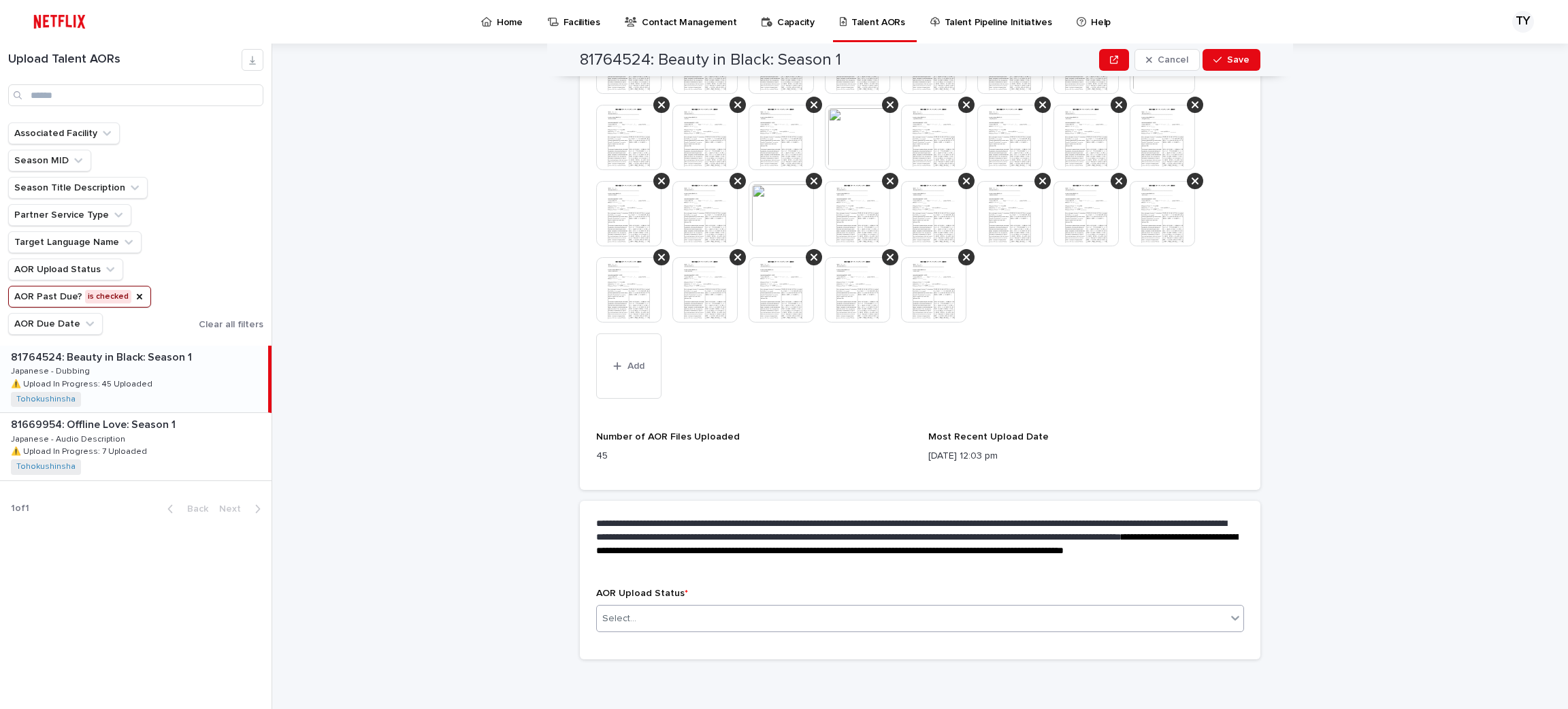
scroll to position [770, 0]
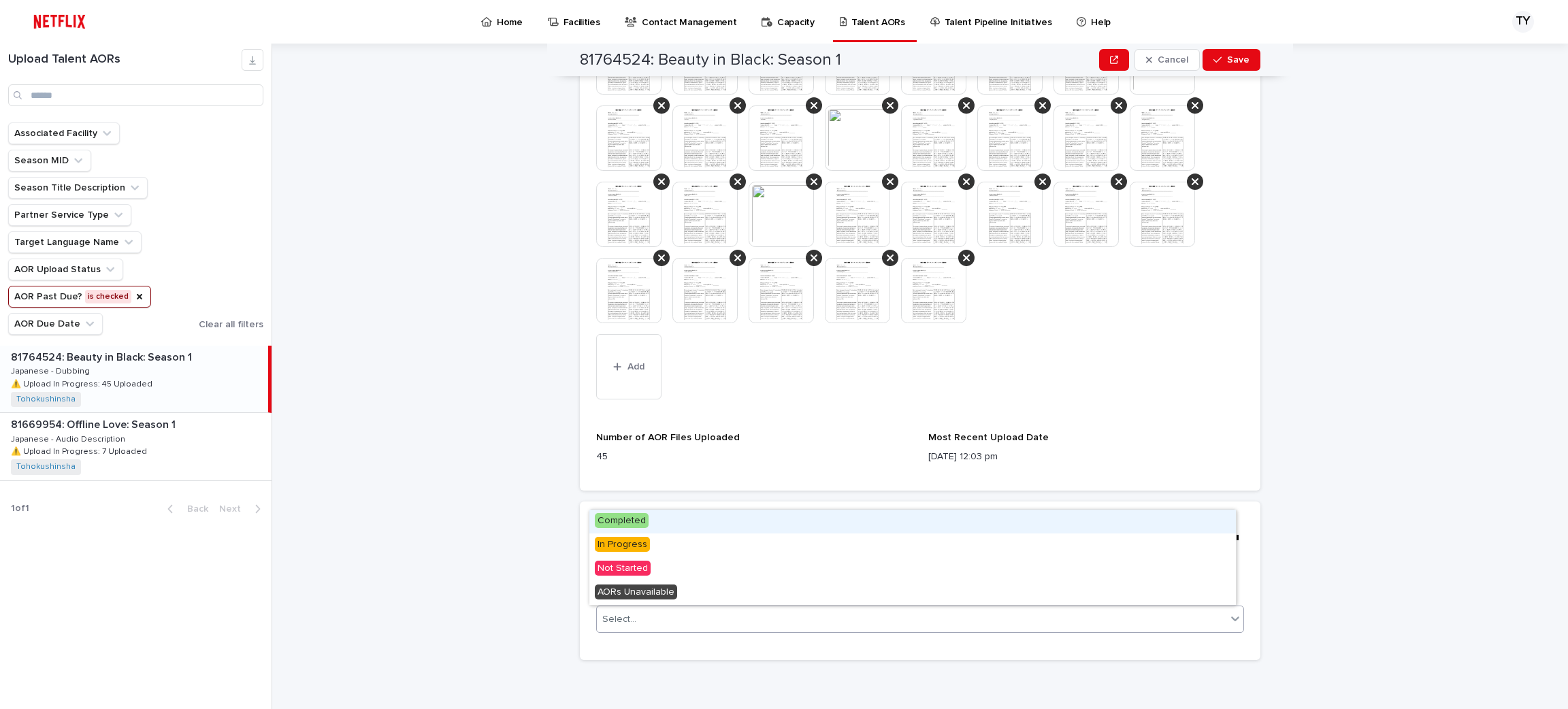
click at [1231, 620] on icon at bounding box center [1235, 619] width 8 height 4
click at [1178, 518] on div "Completed" at bounding box center [913, 521] width 647 height 24
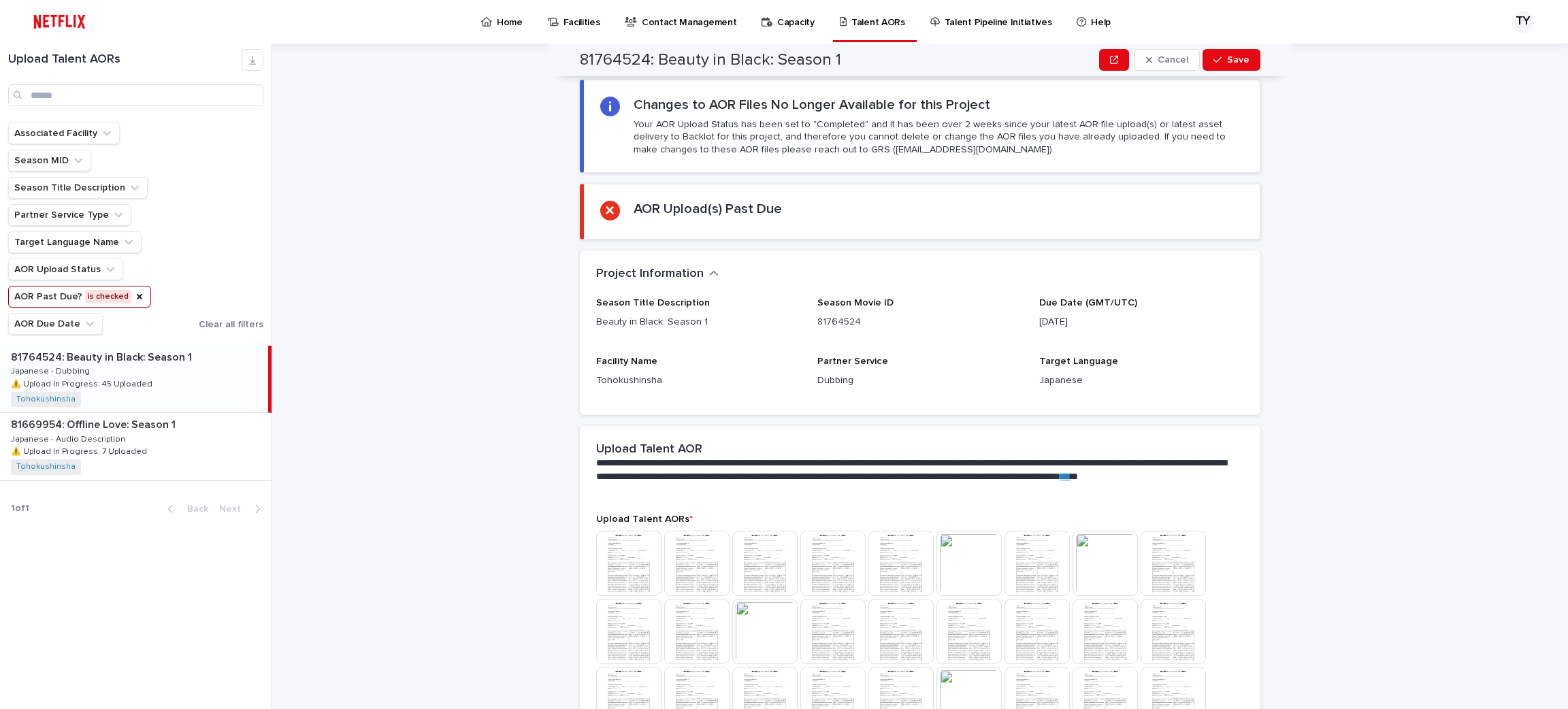
scroll to position [0, 0]
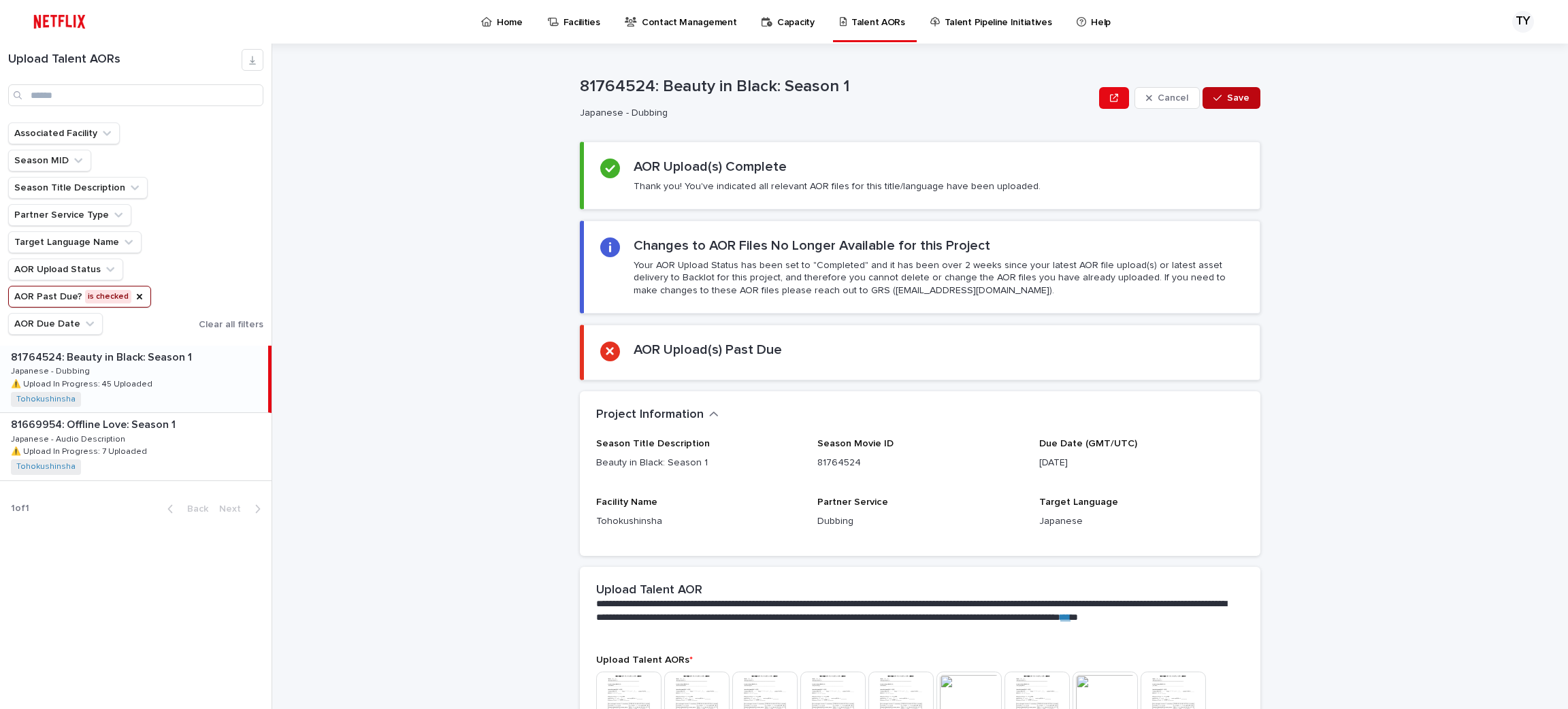
click at [1228, 88] on div "Cancel Save" at bounding box center [1179, 97] width 161 height 54
click at [1228, 88] on button "Save" at bounding box center [1231, 97] width 58 height 22
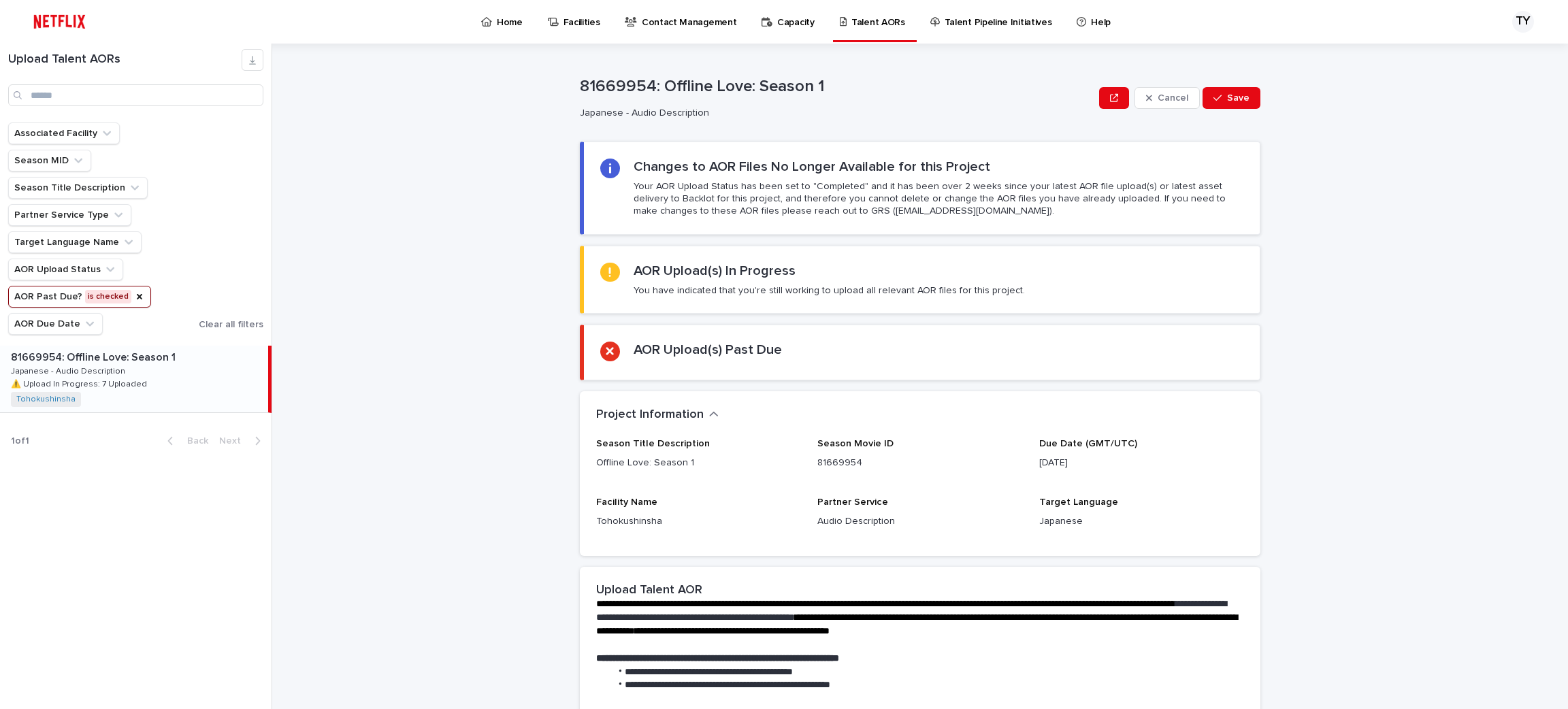
click at [139, 374] on div "81669954: Offline Love: Season 1 81669954: Offline Love: Season 1 Japanese - Au…" at bounding box center [134, 379] width 269 height 67
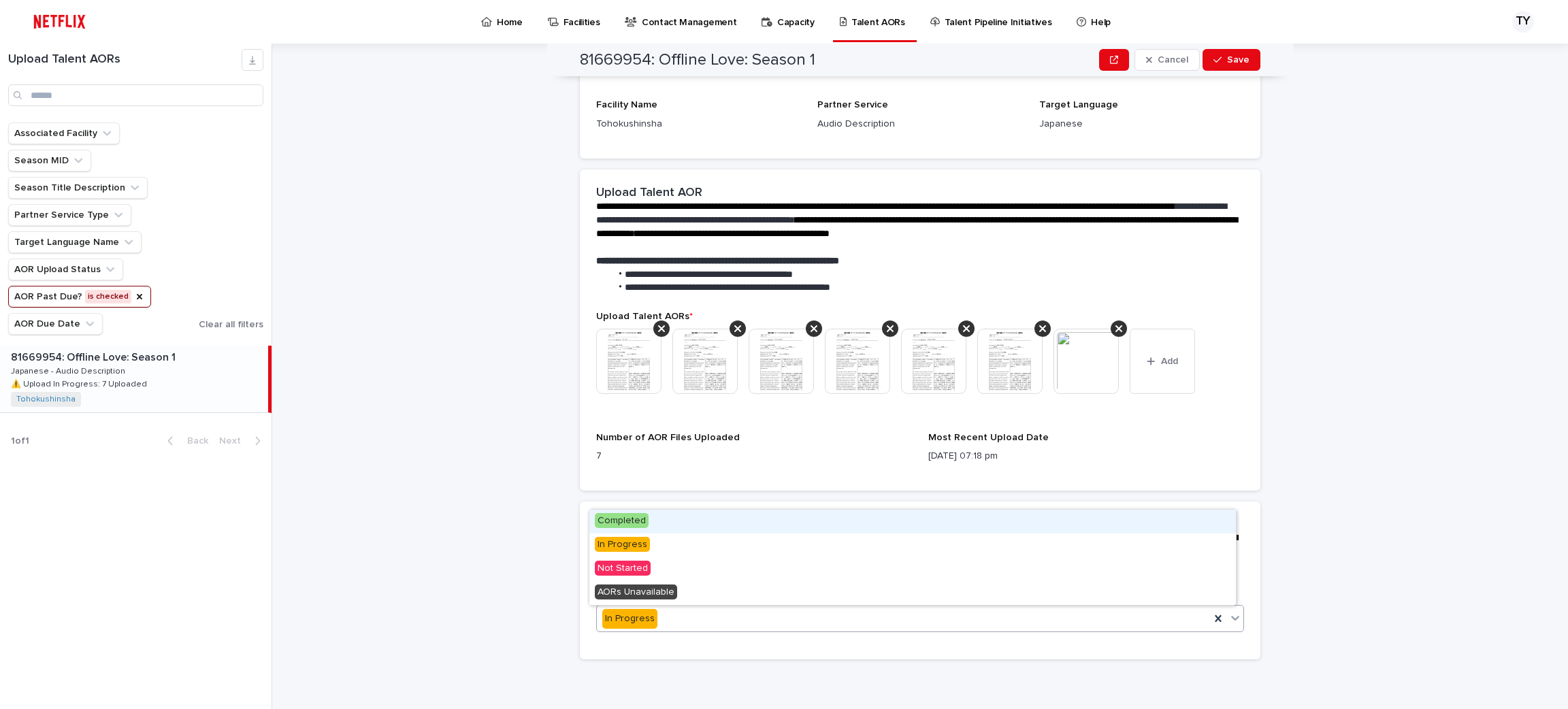
click at [741, 615] on div "In Progress" at bounding box center [903, 619] width 613 height 22
click at [745, 518] on div "Completed" at bounding box center [913, 521] width 647 height 24
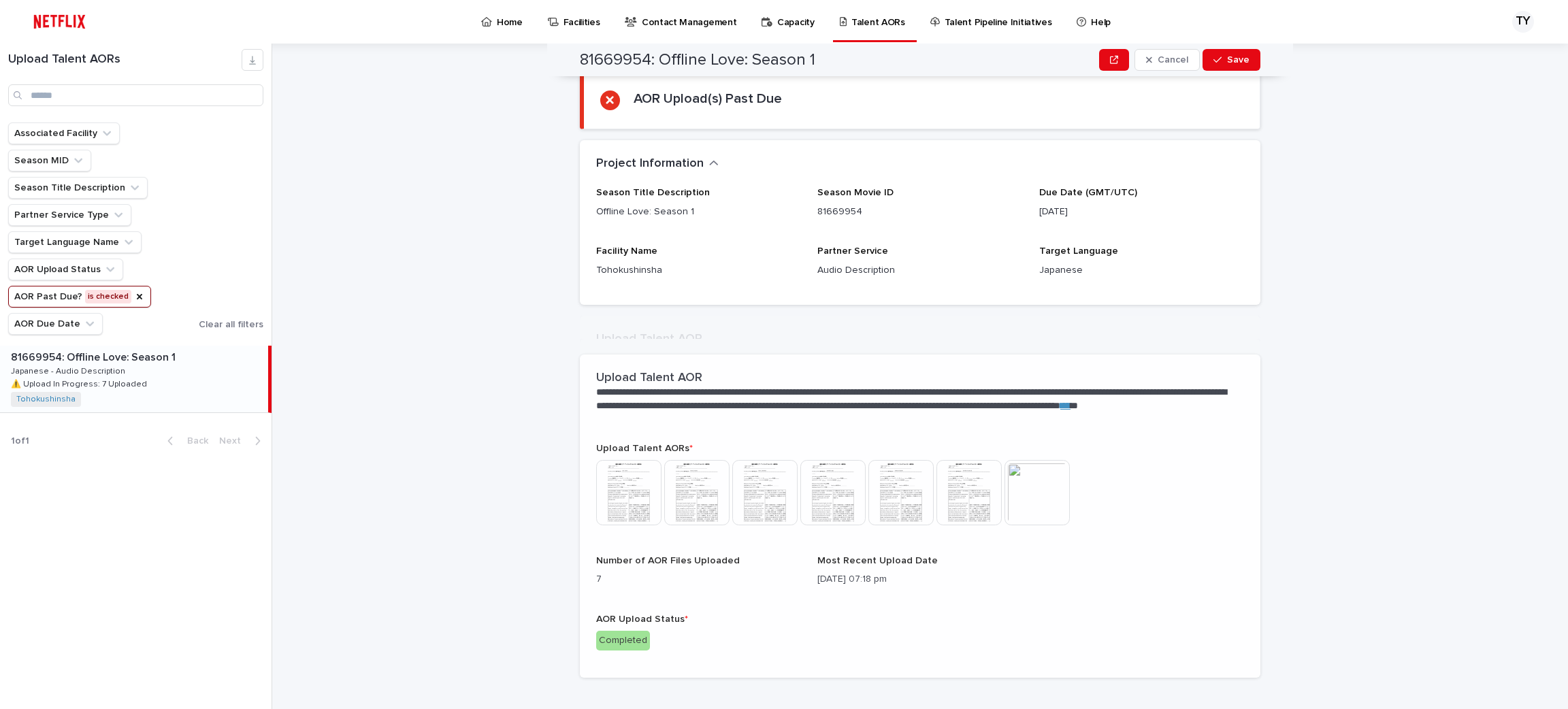
scroll to position [211, 0]
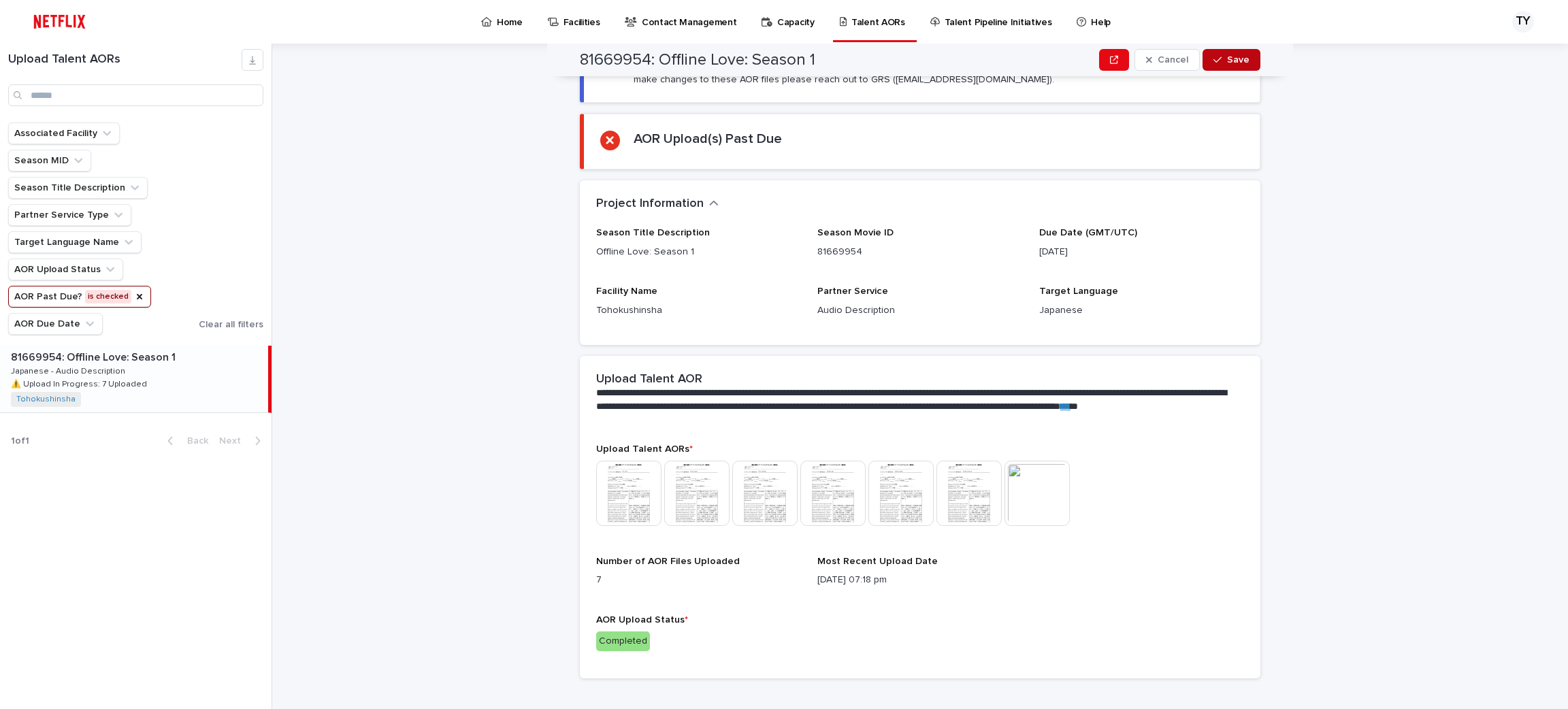
click at [1212, 50] on button "Save" at bounding box center [1231, 59] width 58 height 22
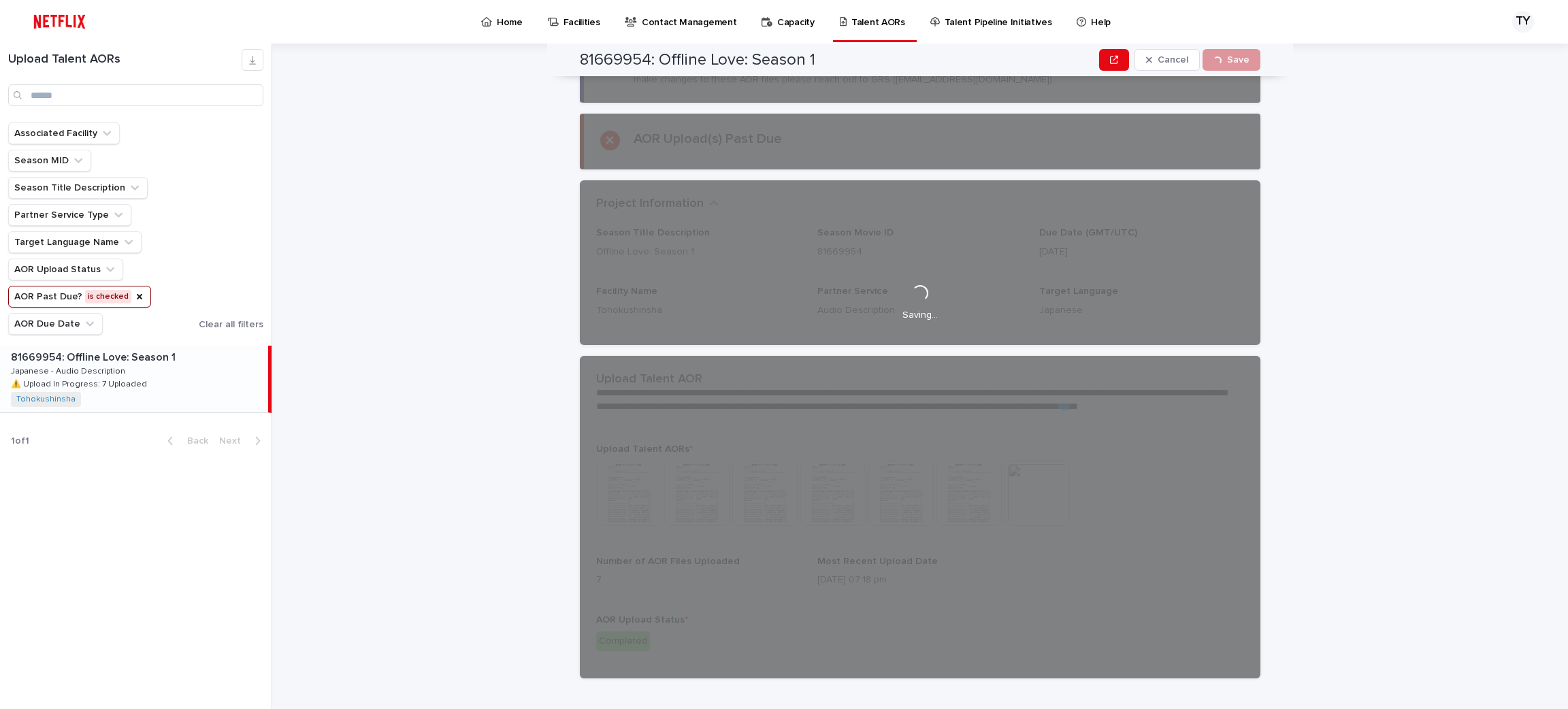
scroll to position [0, 0]
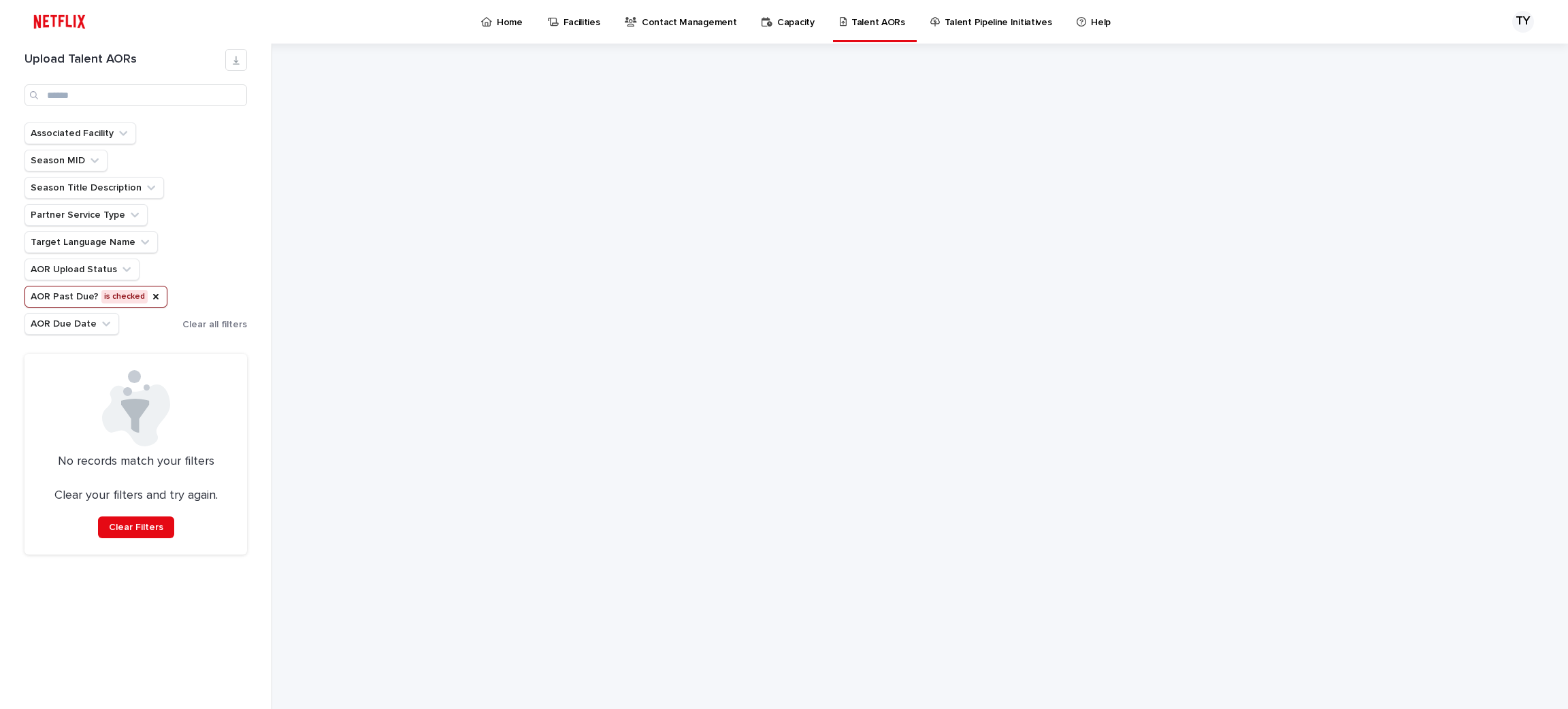
click at [93, 56] on h1 "Upload Talent AORs" at bounding box center [125, 60] width 201 height 15
click at [887, 34] on link "Talent AORs" at bounding box center [875, 20] width 73 height 40
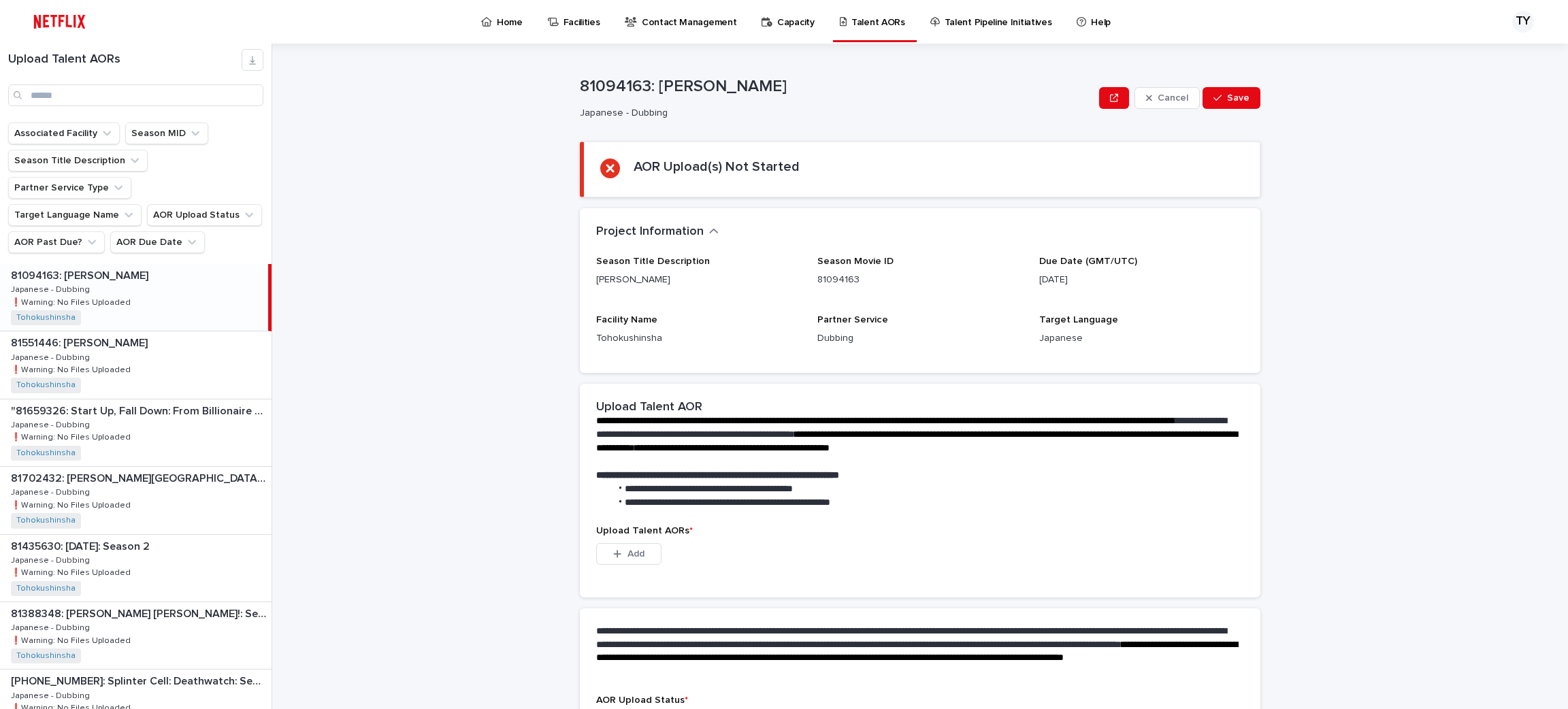
click at [504, 24] on p "Home" at bounding box center [510, 14] width 26 height 29
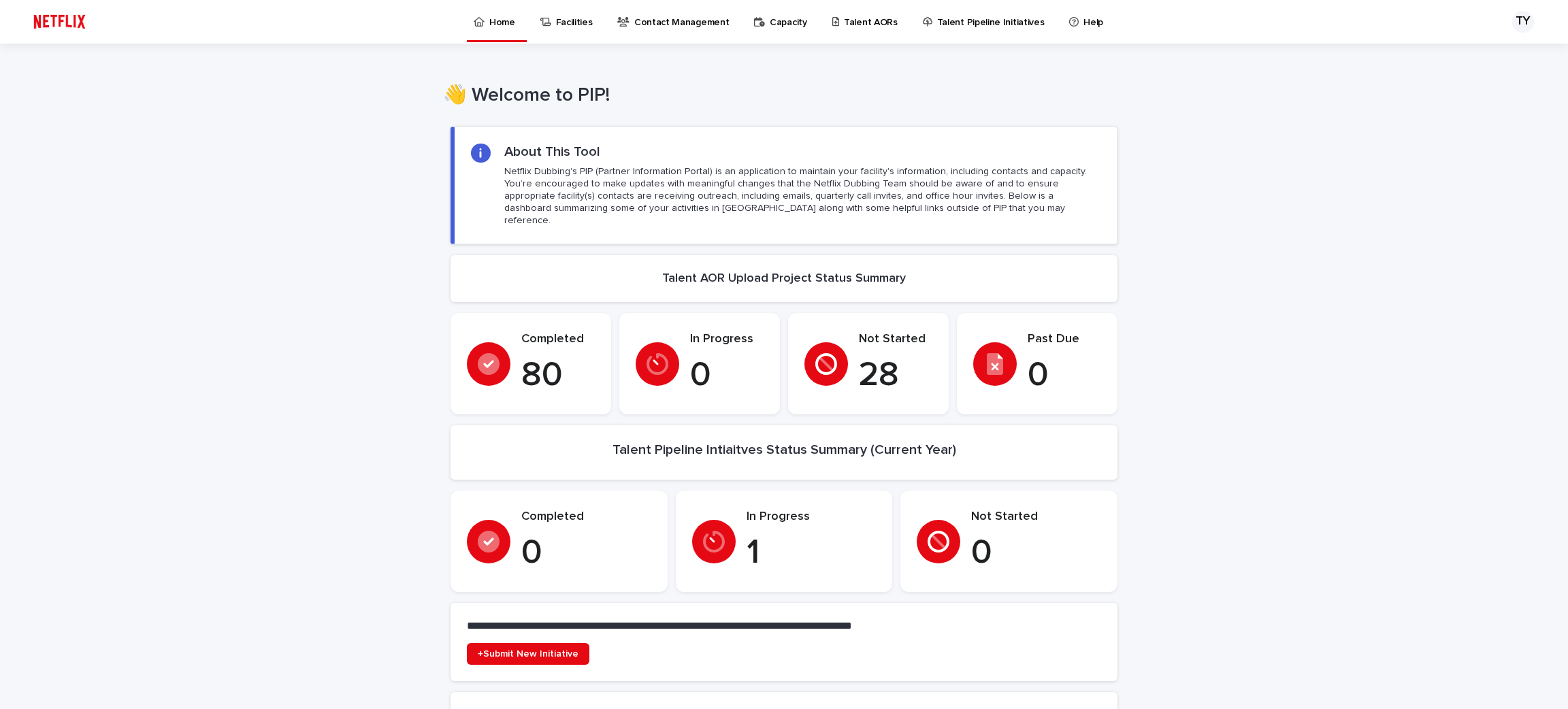
click at [1030, 339] on div "Past Due 0" at bounding box center [1064, 364] width 73 height 64
click at [863, 19] on p "Talent AORs" at bounding box center [871, 14] width 53 height 29
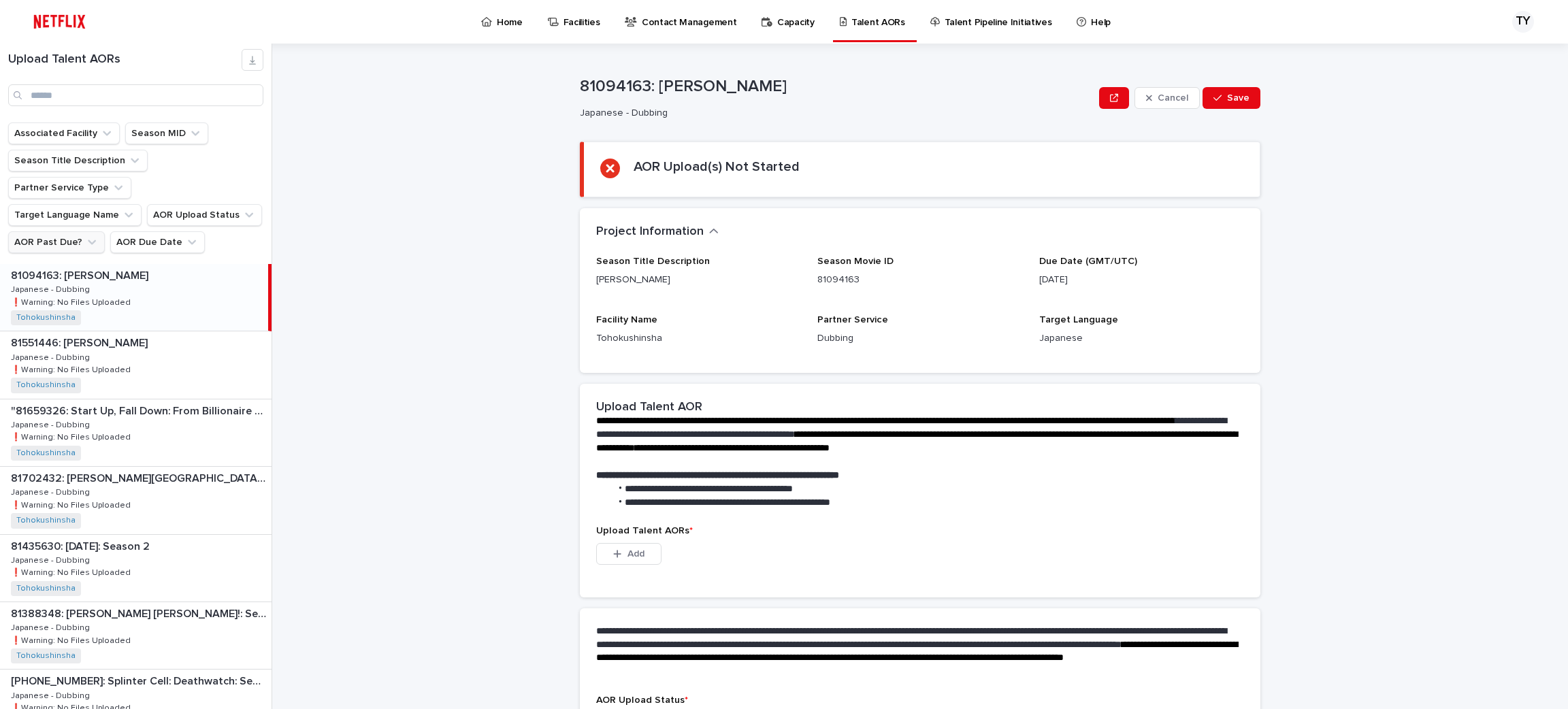
click at [95, 231] on button "AOR Past Due?" at bounding box center [56, 242] width 96 height 22
click at [54, 231] on button "AOR Past Due?" at bounding box center [56, 242] width 96 height 22
click at [26, 231] on button "AOR Past Due?" at bounding box center [56, 242] width 96 height 22
click at [50, 274] on p "is checked" at bounding box center [98, 275] width 136 height 10
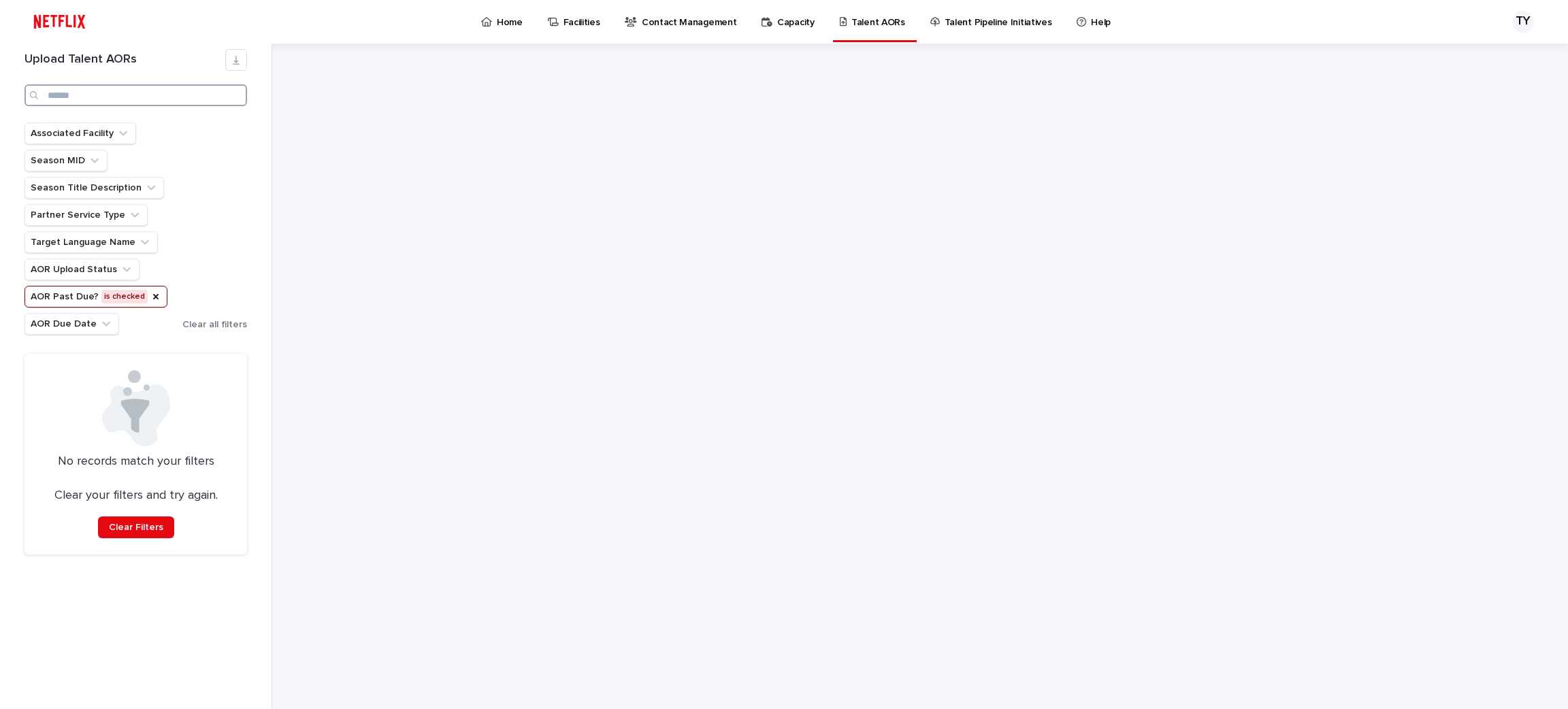
click at [146, 91] on input "Search" at bounding box center [136, 95] width 223 height 22
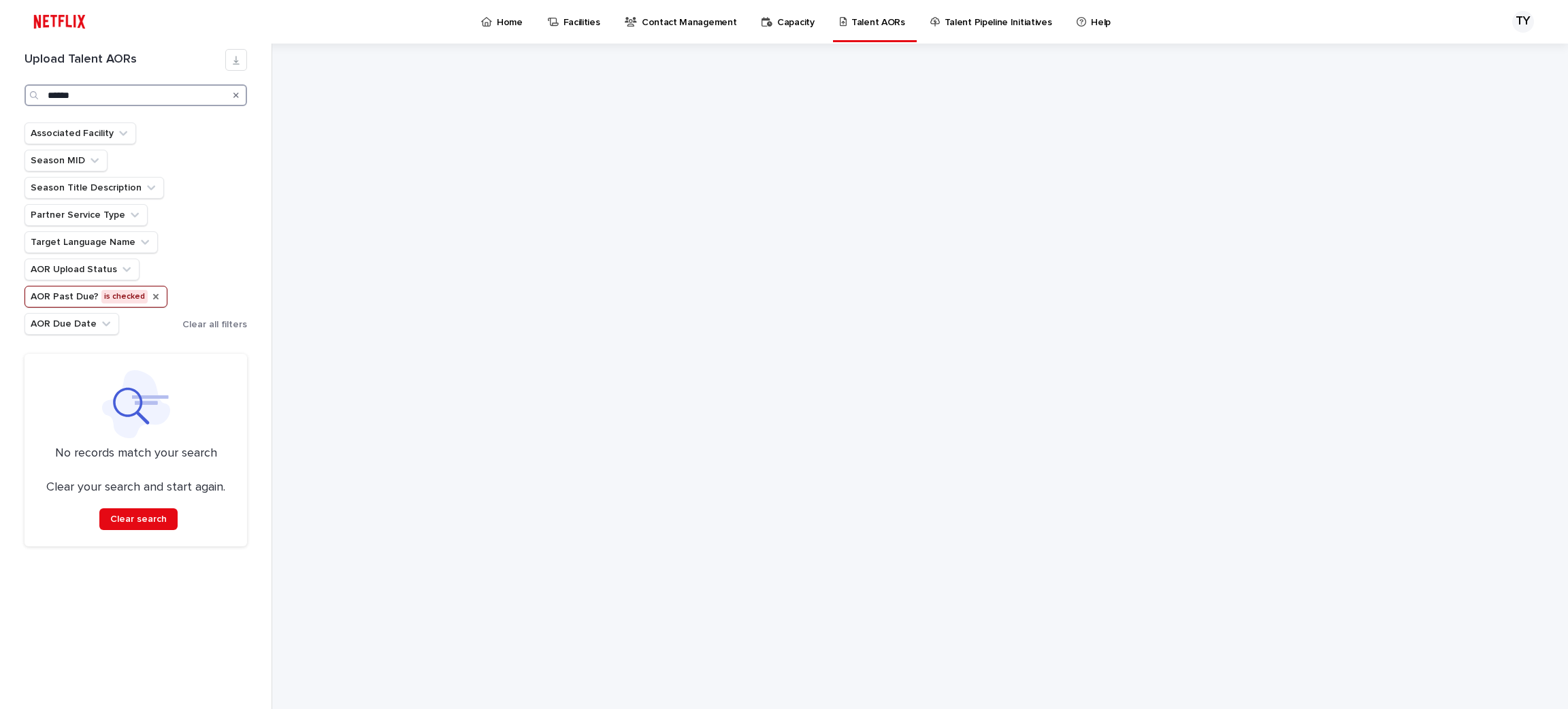
type input "******"
click at [153, 297] on icon "AOR Past Due?" at bounding box center [155, 296] width 5 height 5
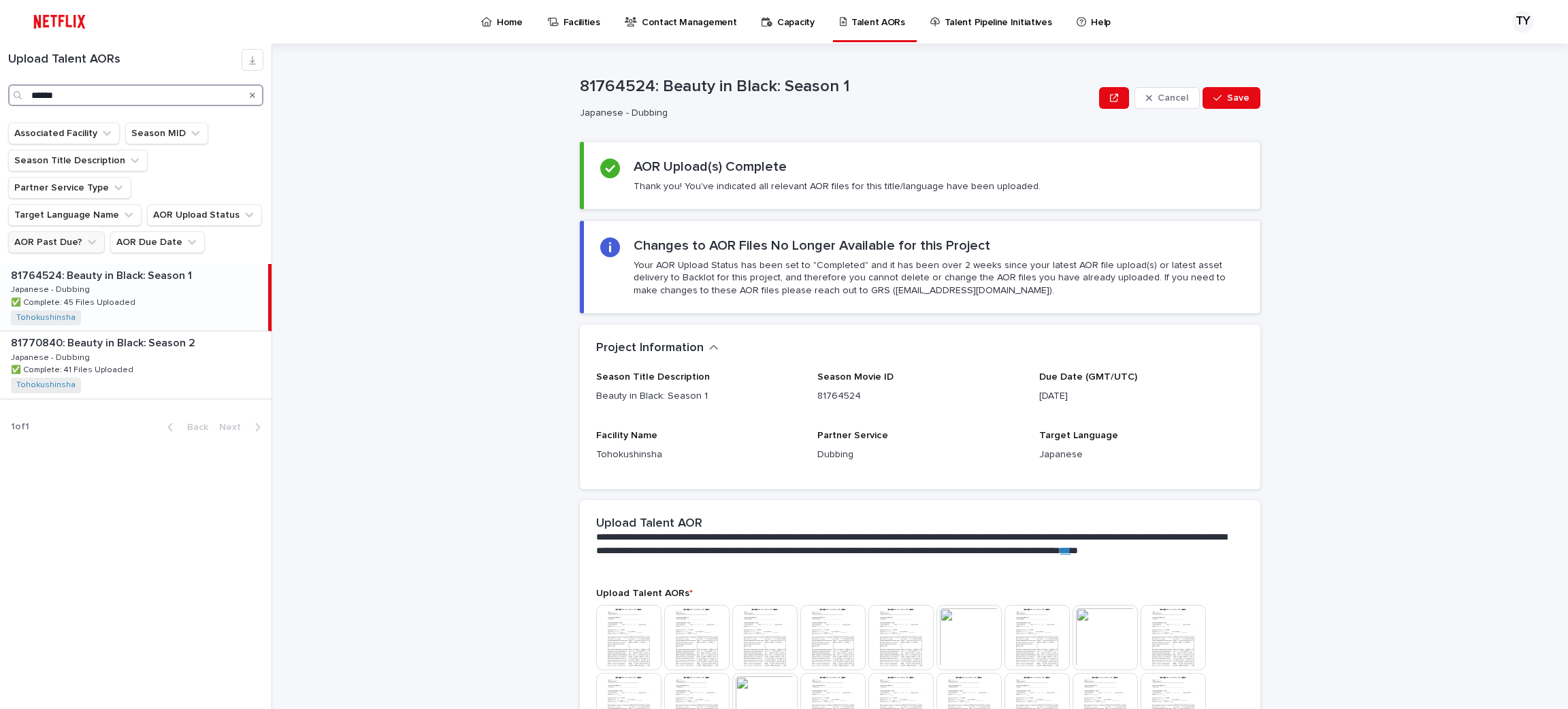
click at [136, 86] on input "******" at bounding box center [136, 95] width 255 height 22
click at [185, 285] on div "81764524: Beauty in Black: Season 1 81764524: Beauty in Black: Season 1 Japanes…" at bounding box center [134, 297] width 269 height 67
click at [201, 340] on div "81770840: Beauty in Black: Season 2 81770840: Beauty in Black: Season 2 Japanes…" at bounding box center [136, 365] width 271 height 67
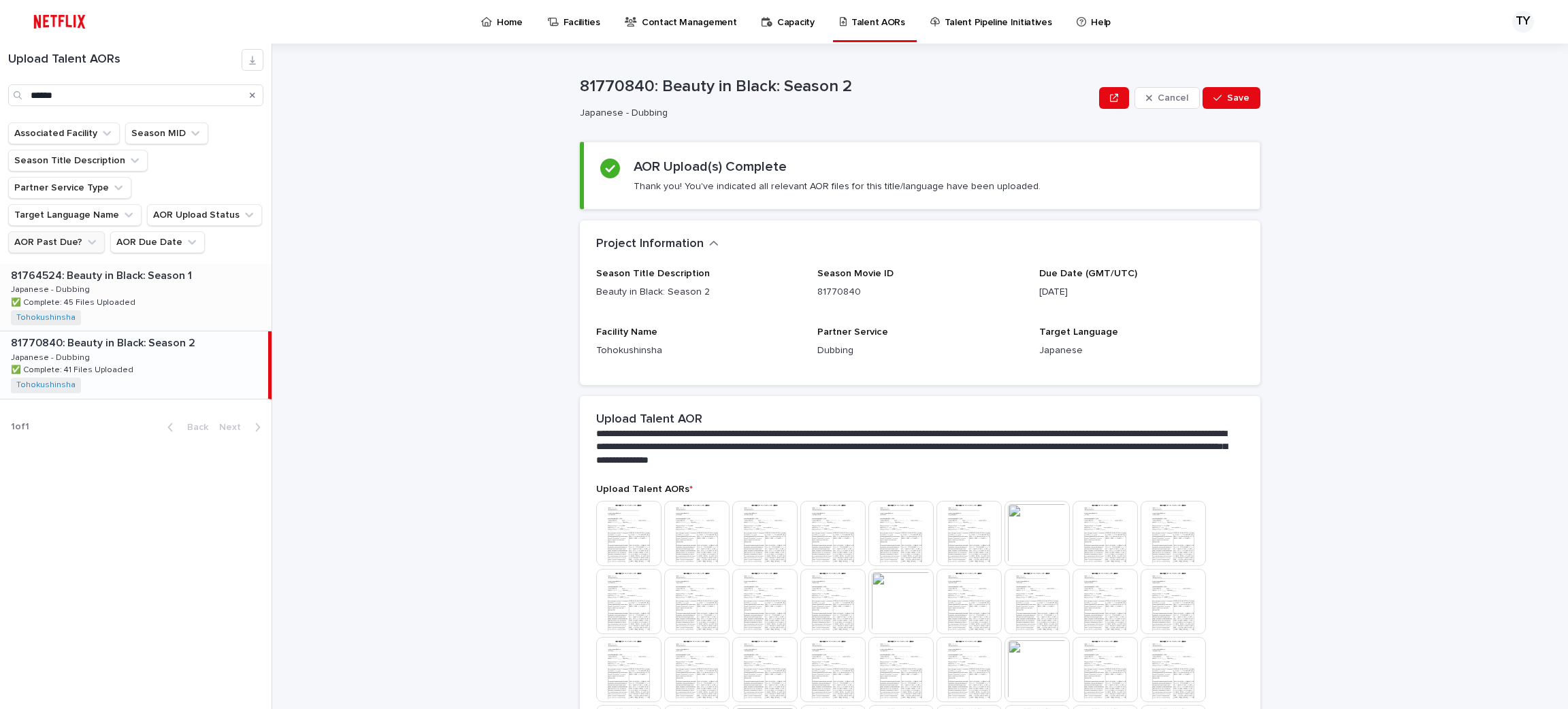
click at [177, 268] on div "81764524: Beauty in Black: Season 1 81764524: Beauty in Black: Season 1 Japanes…" at bounding box center [136, 297] width 271 height 67
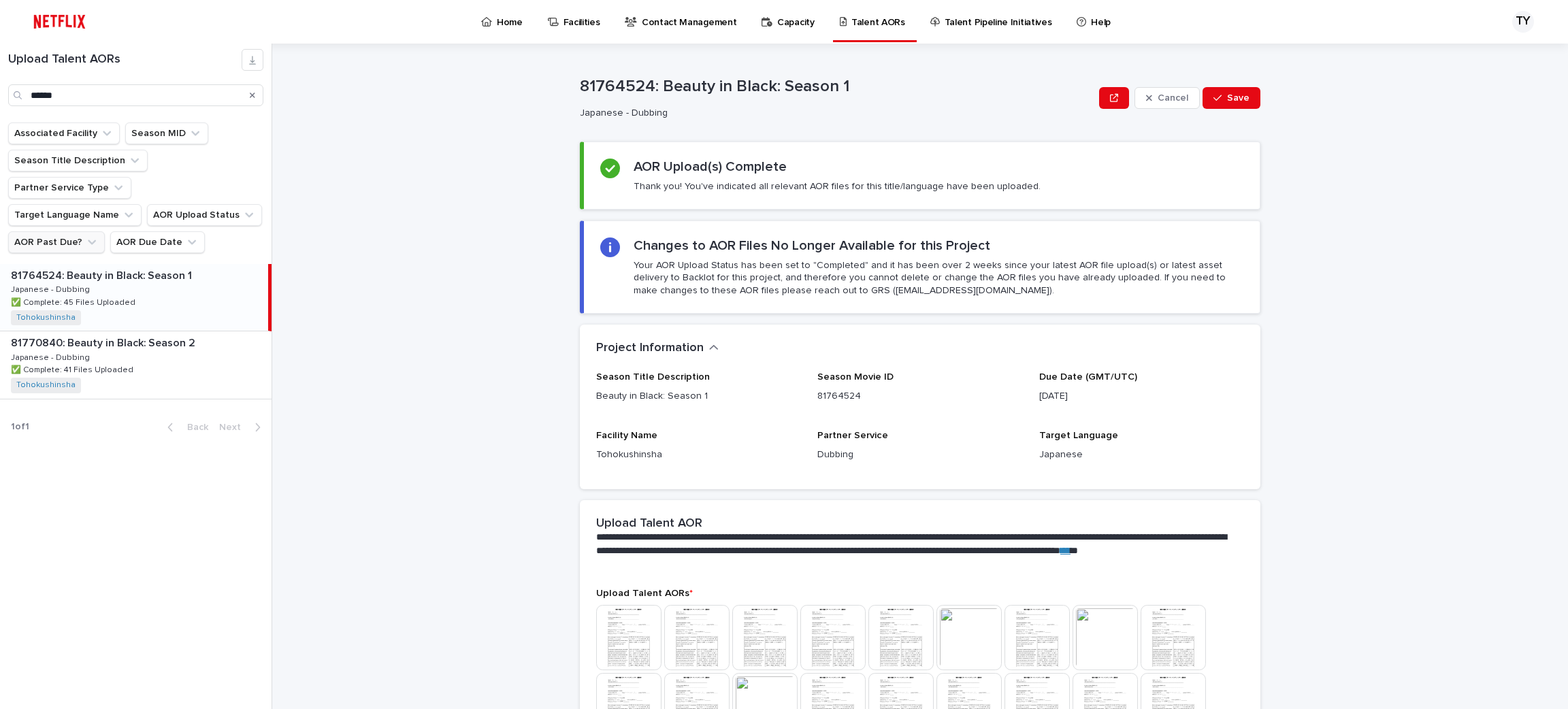
click at [505, 27] on p "Home" at bounding box center [510, 14] width 26 height 29
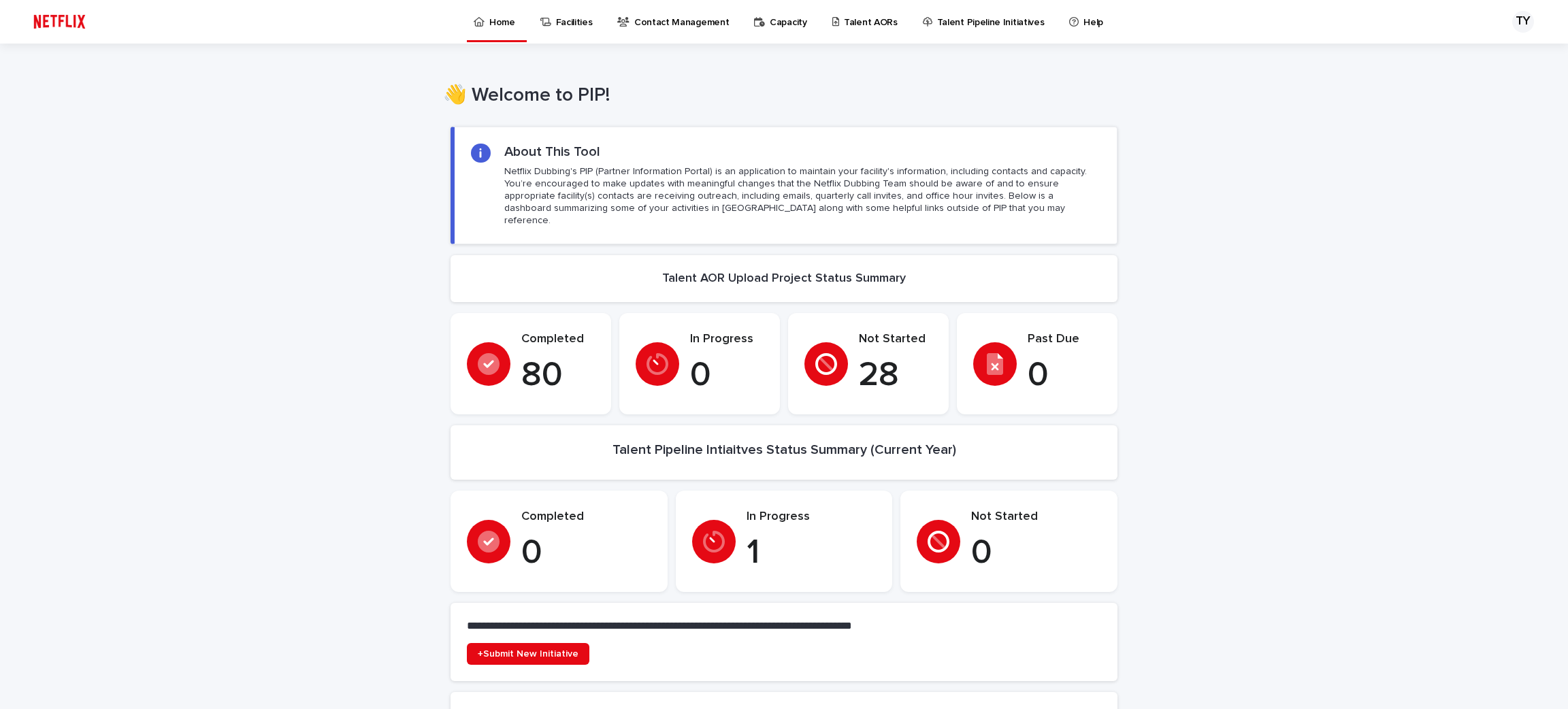
click at [754, 555] on p "1" at bounding box center [811, 553] width 130 height 41
click at [880, 34] on link "Talent AORs" at bounding box center [867, 21] width 73 height 42
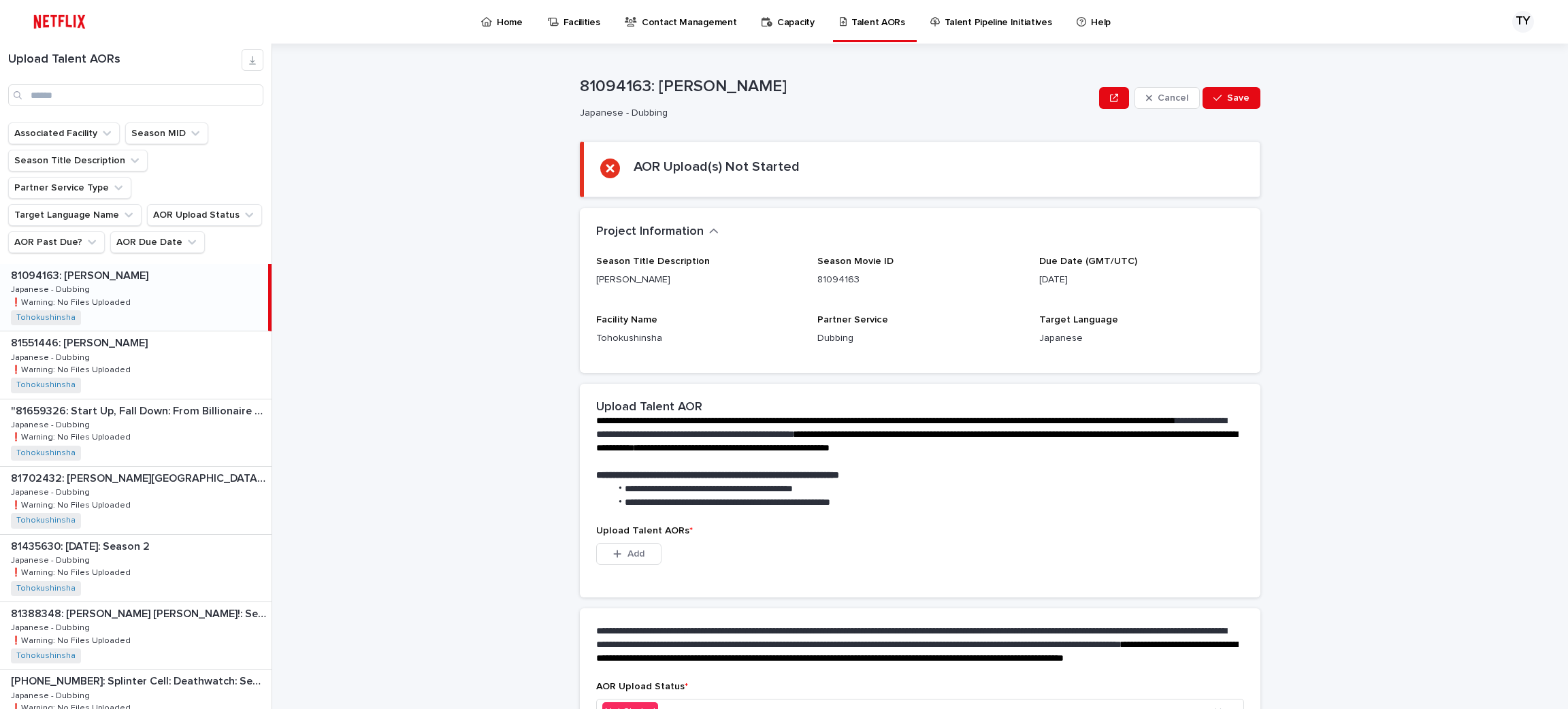
click at [851, 16] on p "Talent AORs" at bounding box center [878, 14] width 53 height 29
click at [104, 90] on input "Search" at bounding box center [136, 95] width 255 height 22
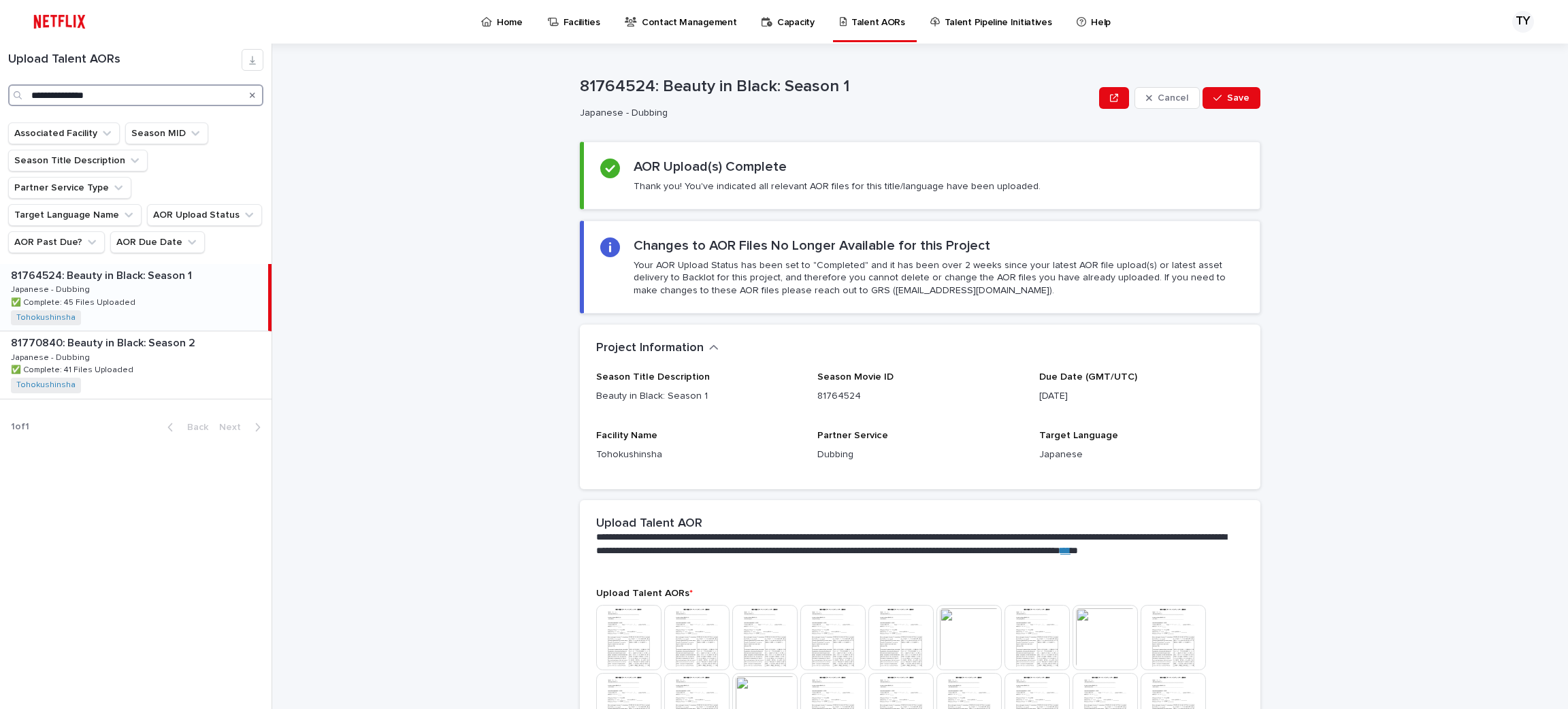
type input "**********"
click at [108, 264] on div "81764524: Beauty in Black: Season 1 81764524: Beauty in Black: Season 1 Japanes…" at bounding box center [134, 297] width 269 height 67
click at [137, 267] on p "81764524: Beauty in Black: Season 1" at bounding box center [103, 274] width 184 height 16
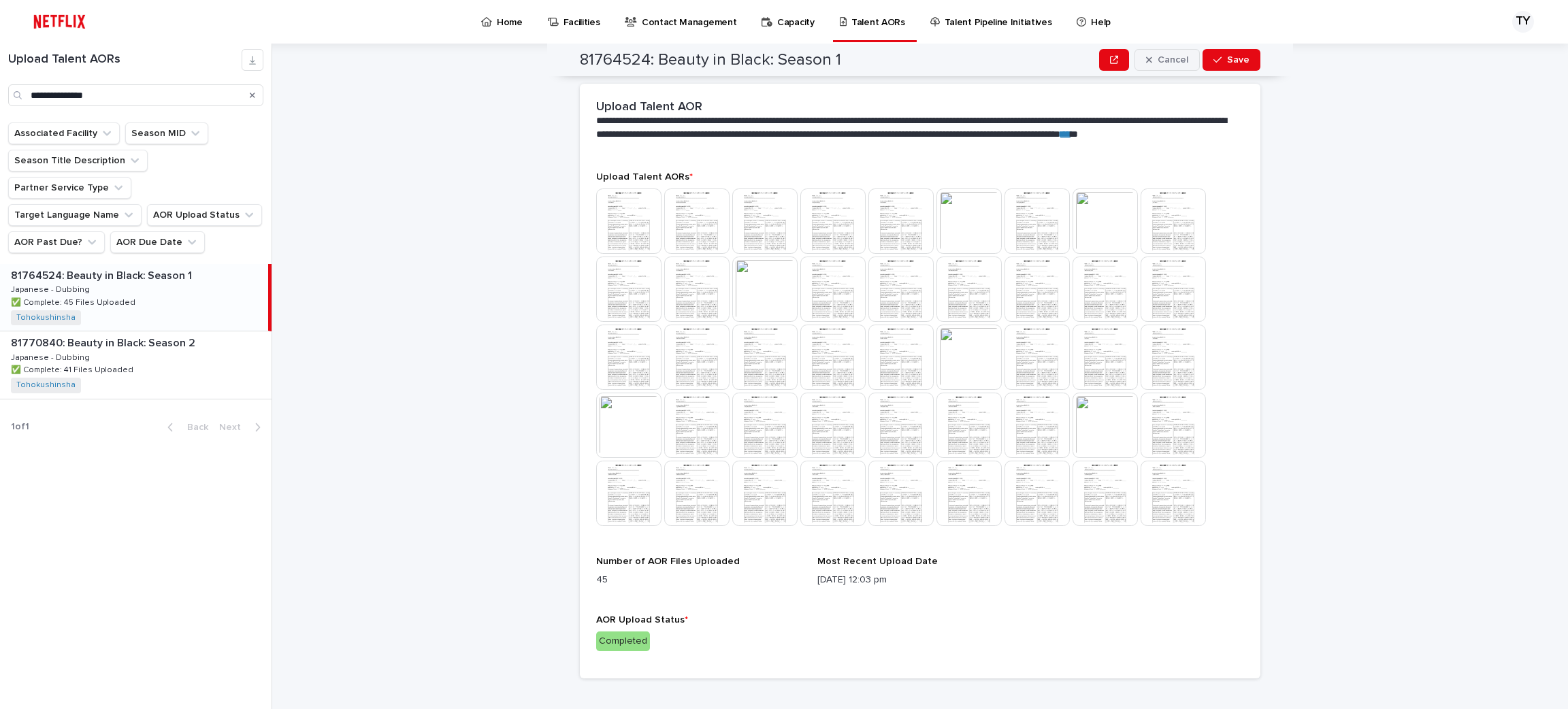
click at [1169, 64] on span "Cancel" at bounding box center [1173, 59] width 30 height 10
click at [1224, 56] on div "button" at bounding box center [1227, 59] width 15 height 10
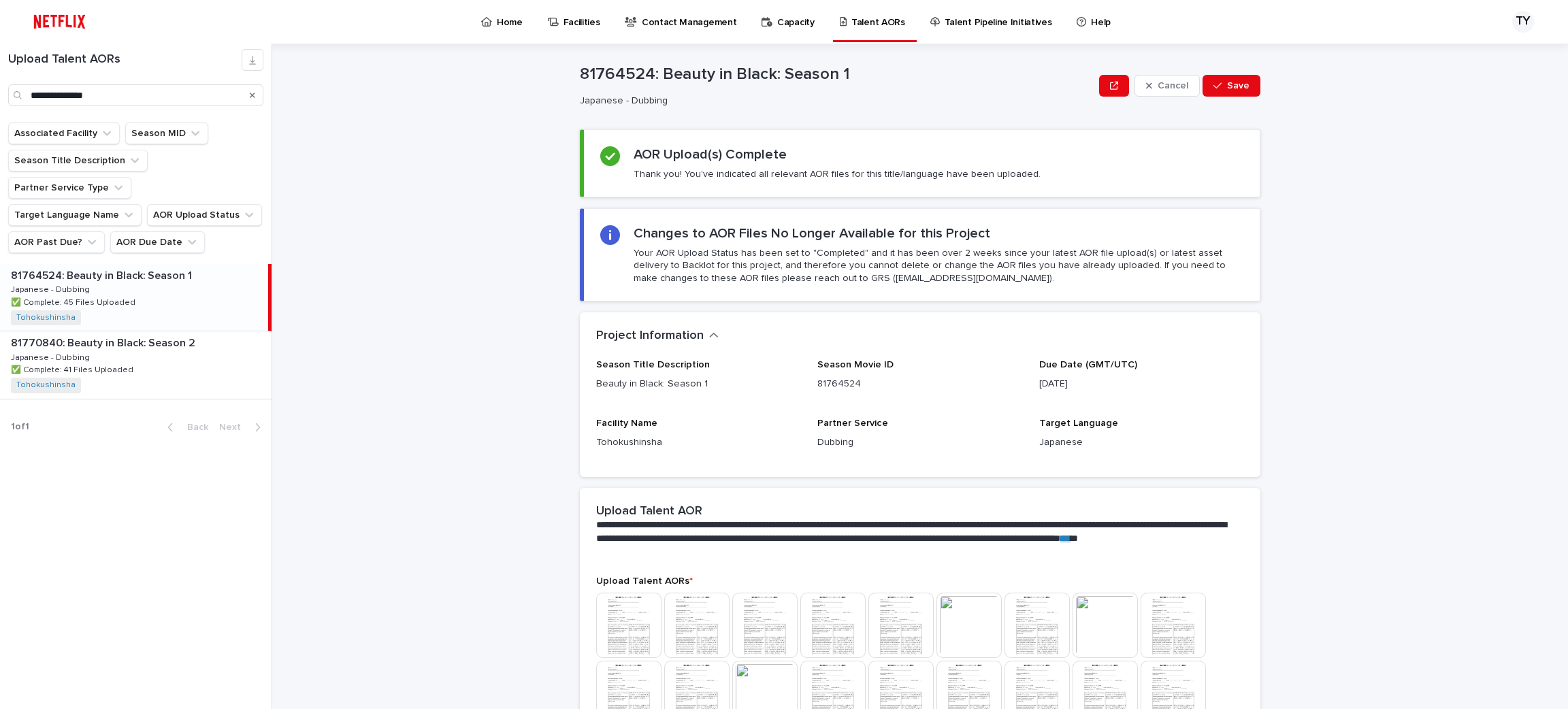
scroll to position [13, 0]
click at [1148, 89] on div "button" at bounding box center [1152, 85] width 12 height 10
click at [1231, 76] on button "Edit" at bounding box center [1235, 85] width 50 height 22
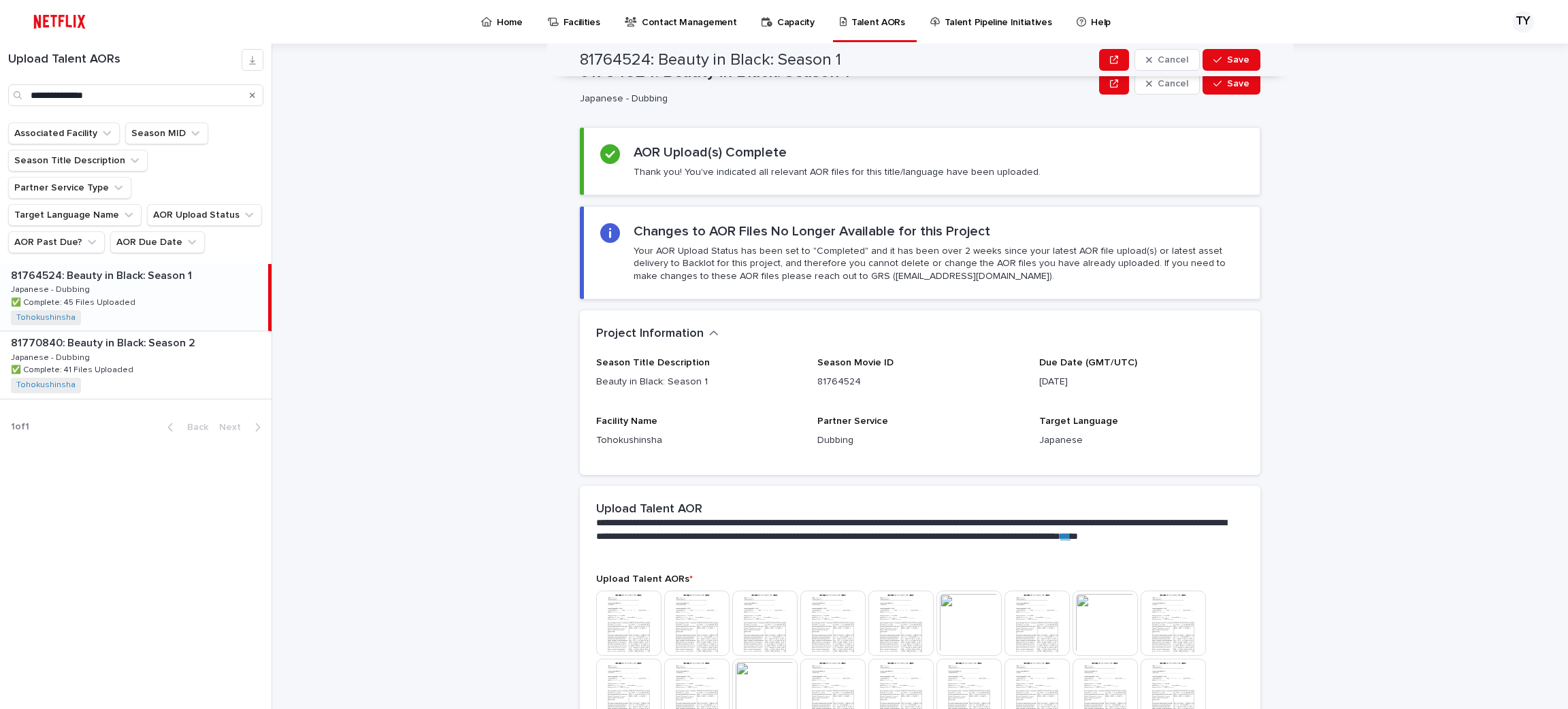
scroll to position [0, 0]
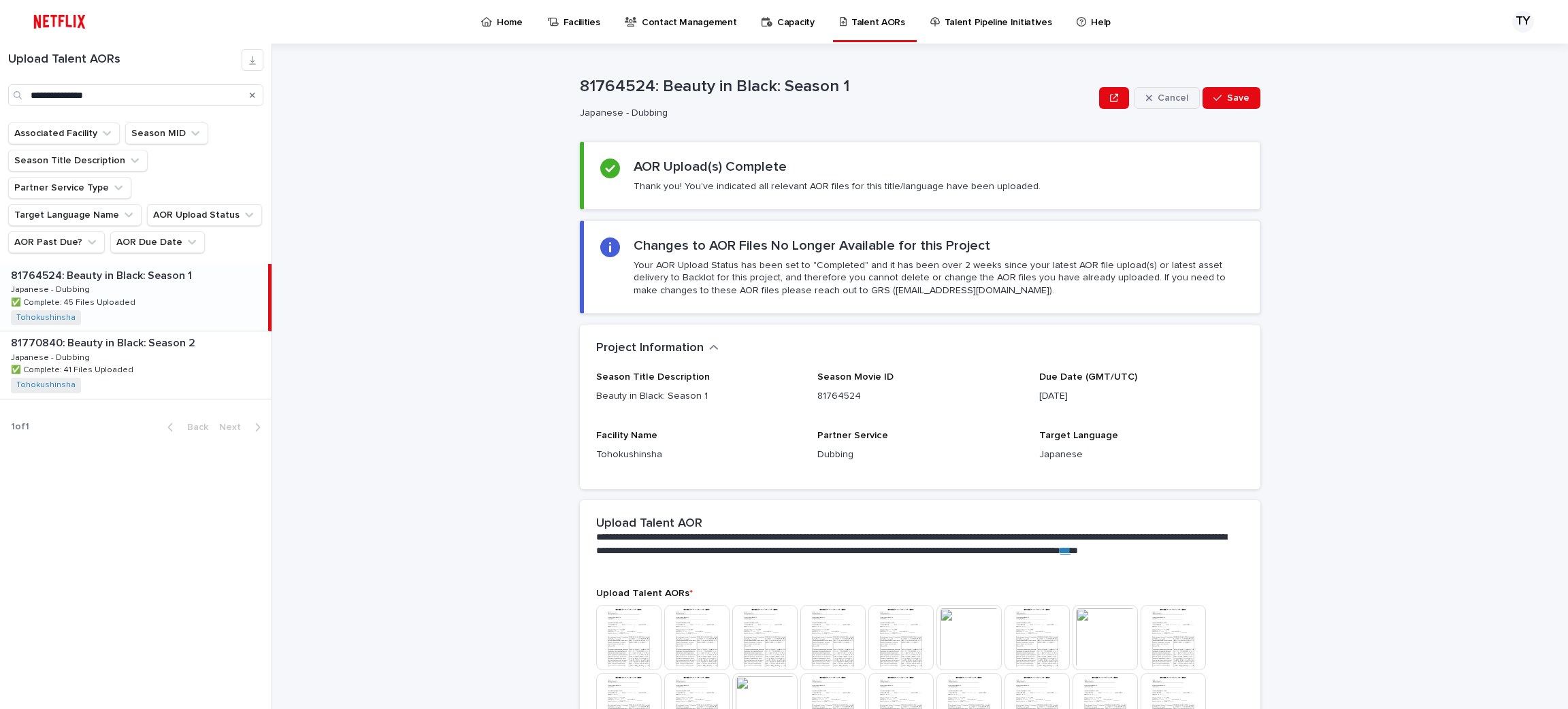
click at [1162, 101] on span "Cancel" at bounding box center [1173, 98] width 30 height 10
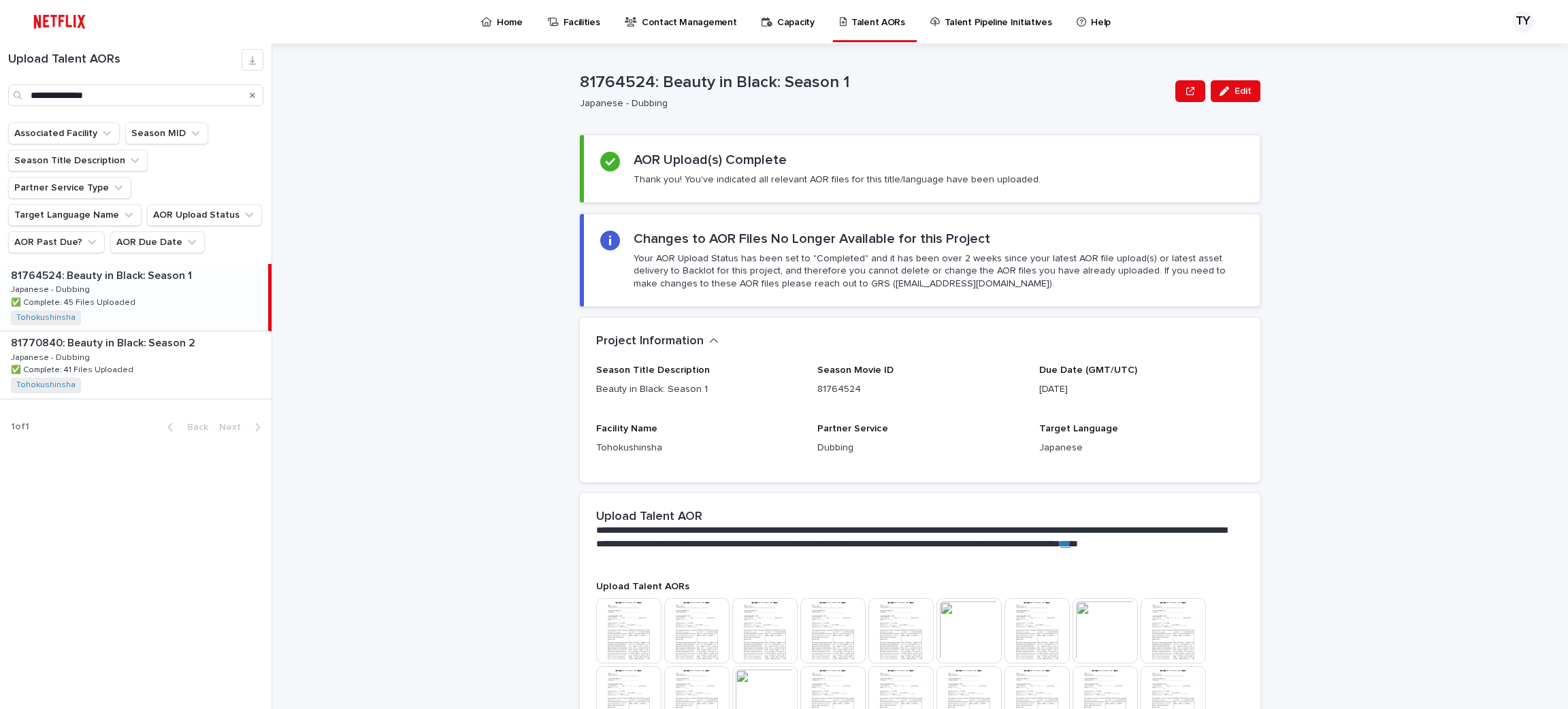
scroll to position [7, 0]
